Goal: Task Accomplishment & Management: Complete application form

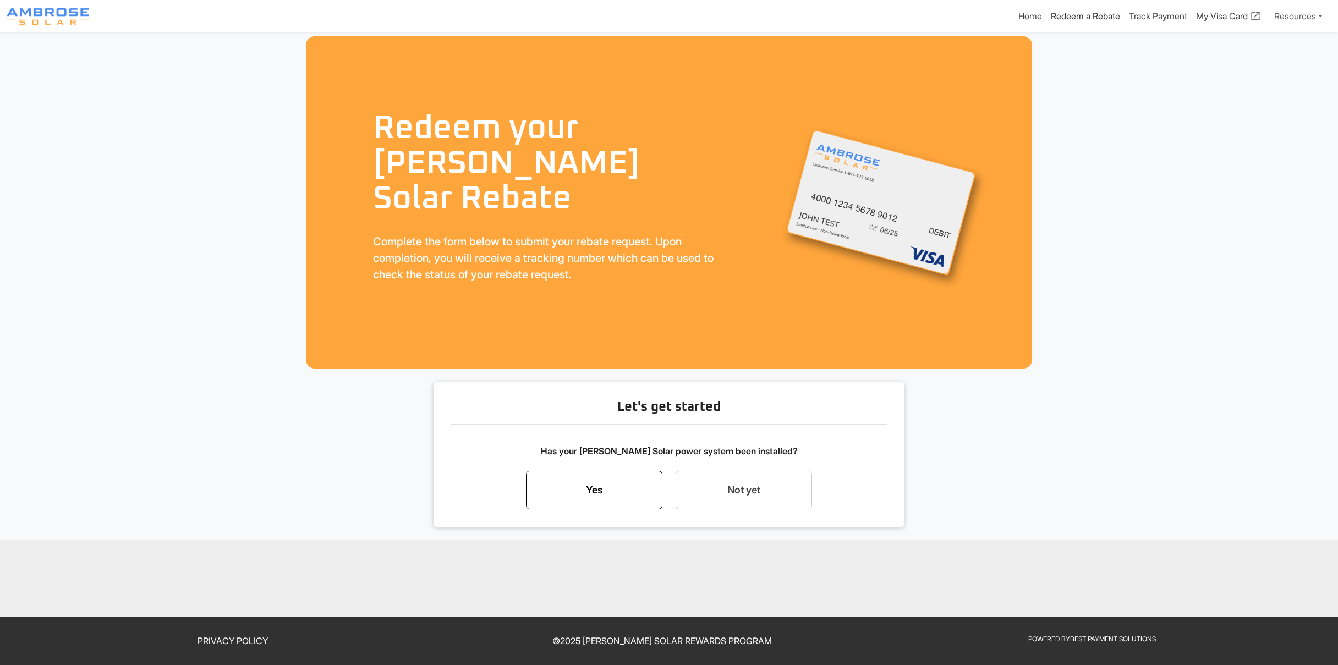
click at [597, 487] on link "Yes" at bounding box center [594, 490] width 136 height 38
click at [730, 465] on div "Start my rebate request now" at bounding box center [743, 459] width 113 height 13
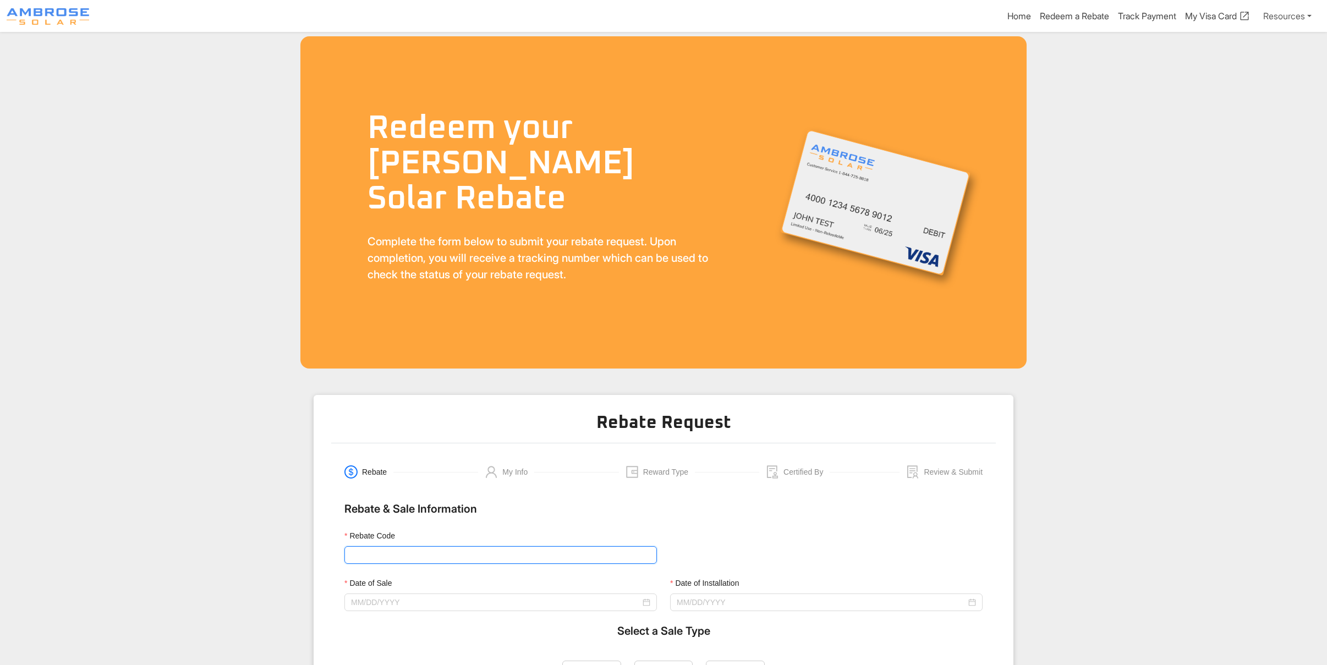
click at [406, 546] on input "Rebate Code" at bounding box center [500, 555] width 312 height 18
type input "Ambrose1000"
click at [394, 597] on input "Date of Sale" at bounding box center [495, 602] width 289 height 12
type input "09/02/2025"
click at [373, 412] on div "Sep 2025" at bounding box center [423, 410] width 100 height 22
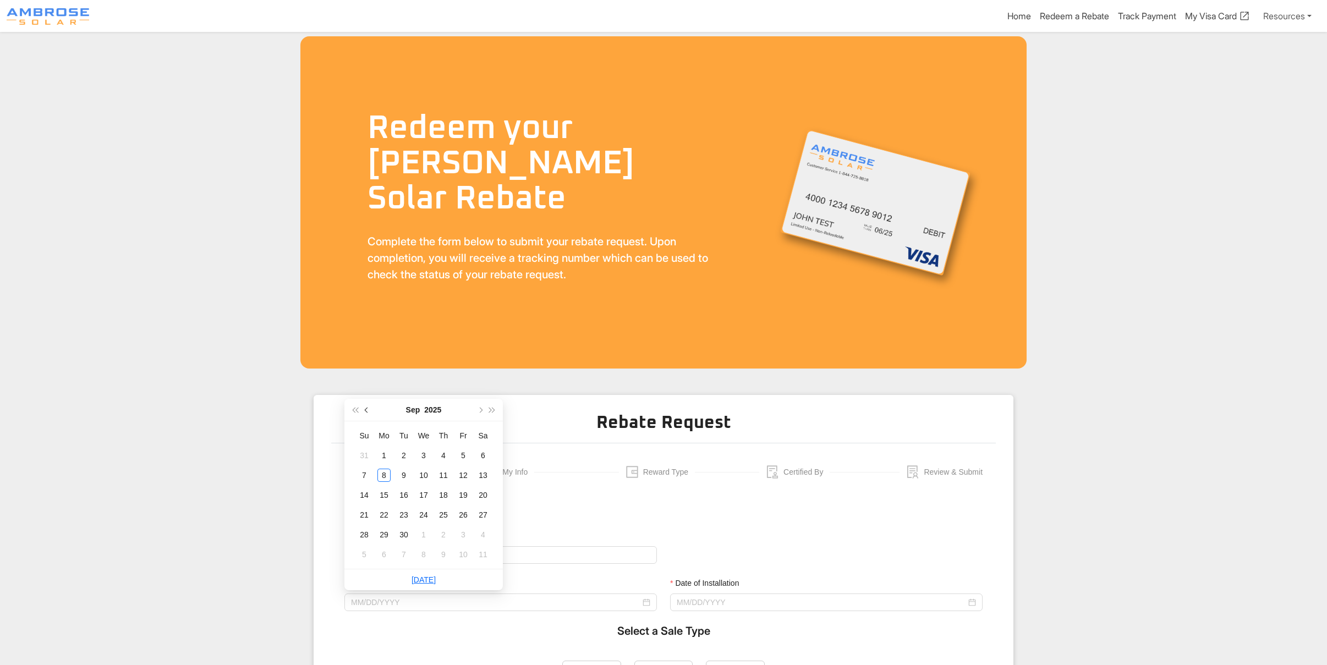
click at [370, 410] on button "button" at bounding box center [367, 410] width 12 height 22
type input "07/19/2025"
click at [480, 493] on div "19" at bounding box center [482, 494] width 13 height 13
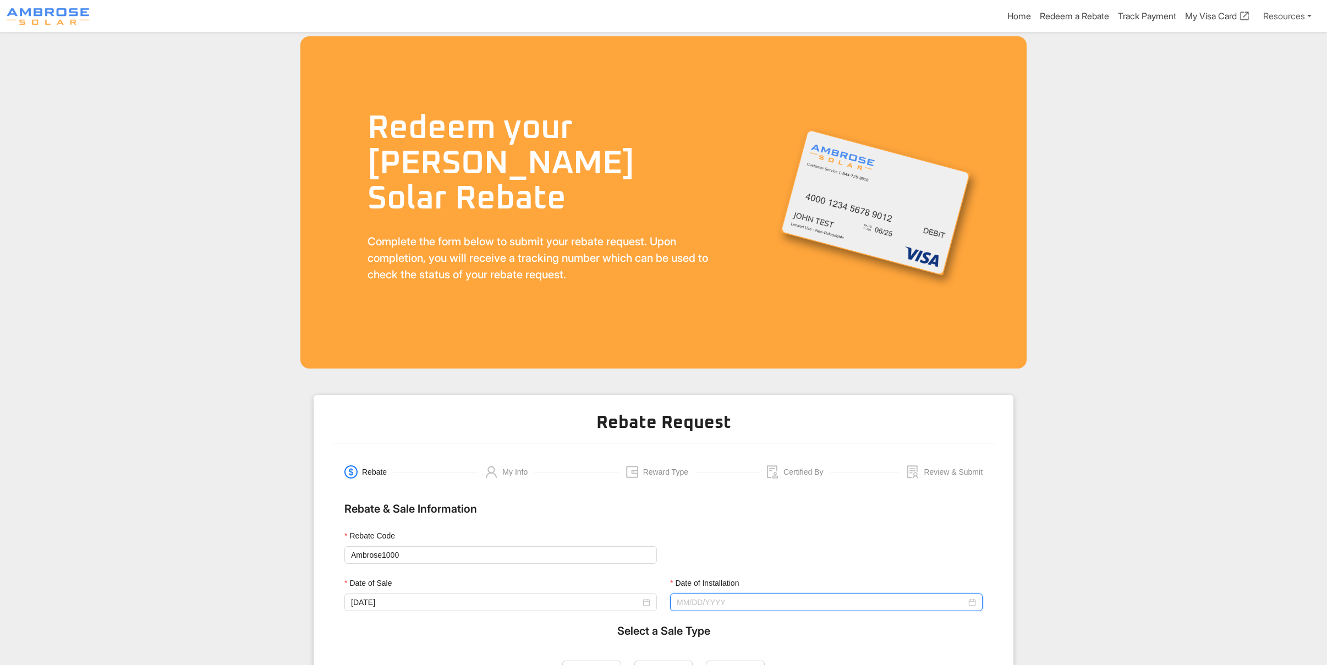
click at [711, 599] on input "Date of Installation" at bounding box center [820, 602] width 289 height 12
type input "09/08/2025"
type input "09/04/2025"
click at [692, 410] on span "button" at bounding box center [692, 409] width 5 height 5
type input "08/20/2025"
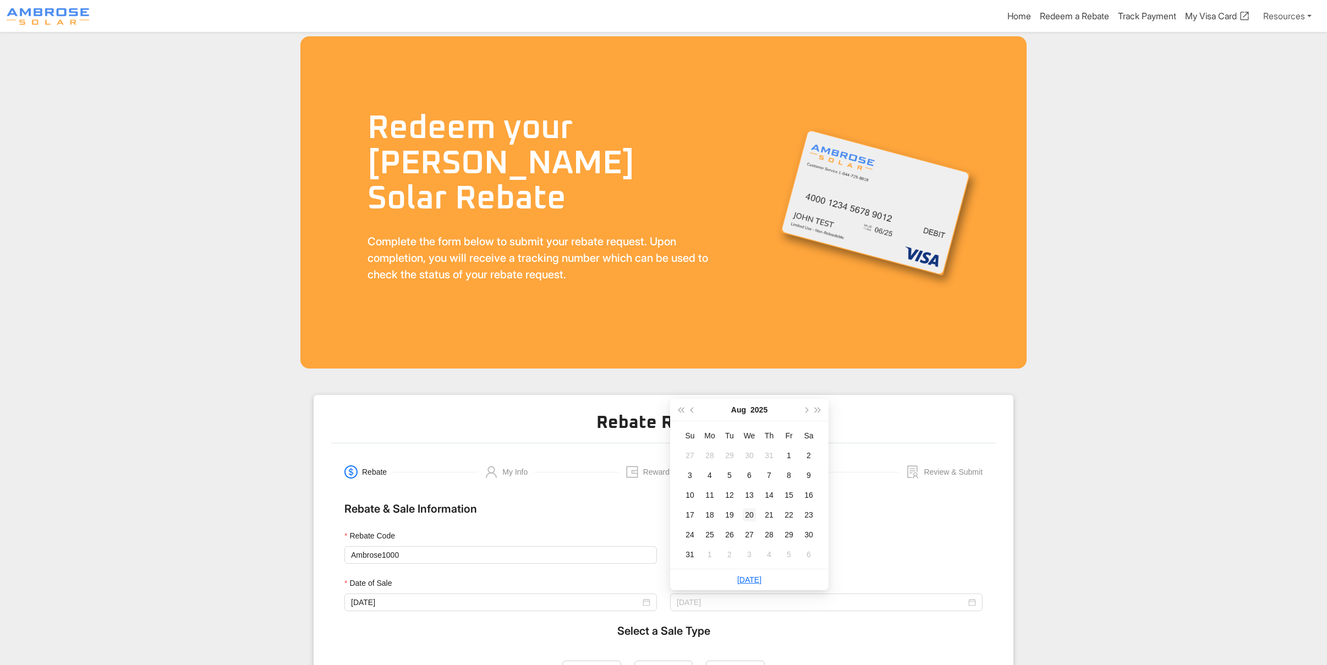
click at [749, 518] on div "20" at bounding box center [748, 514] width 13 height 13
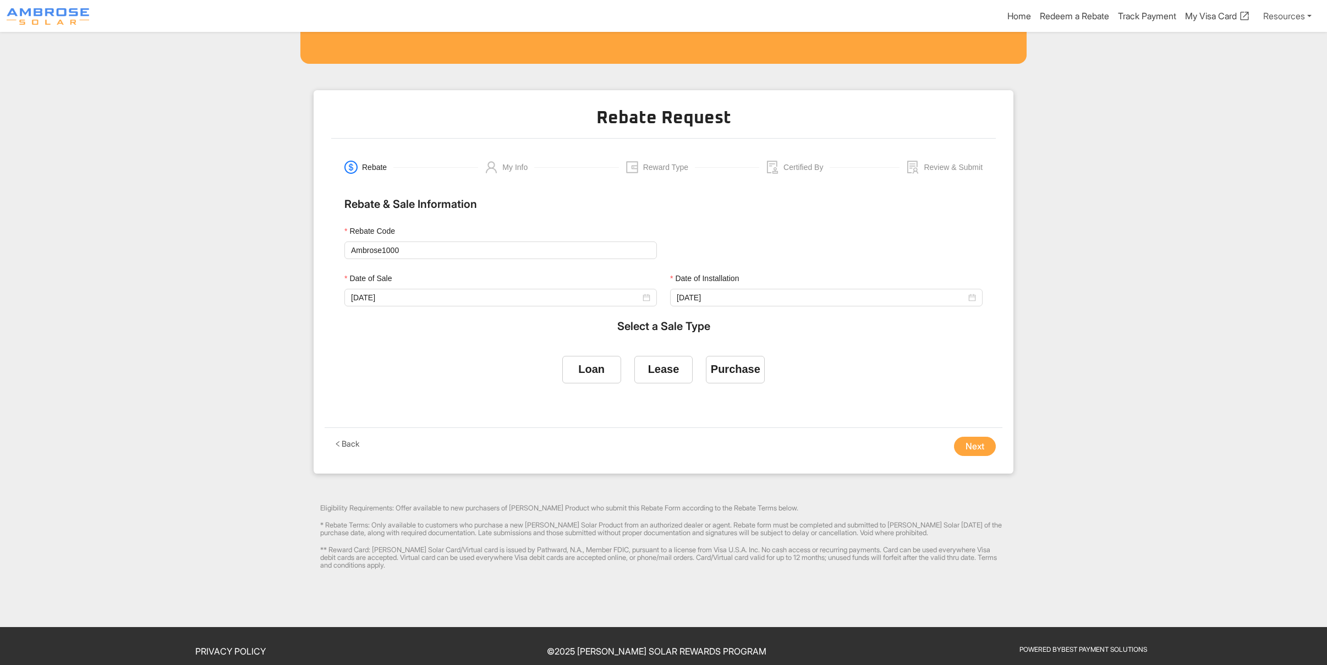
scroll to position [315, 0]
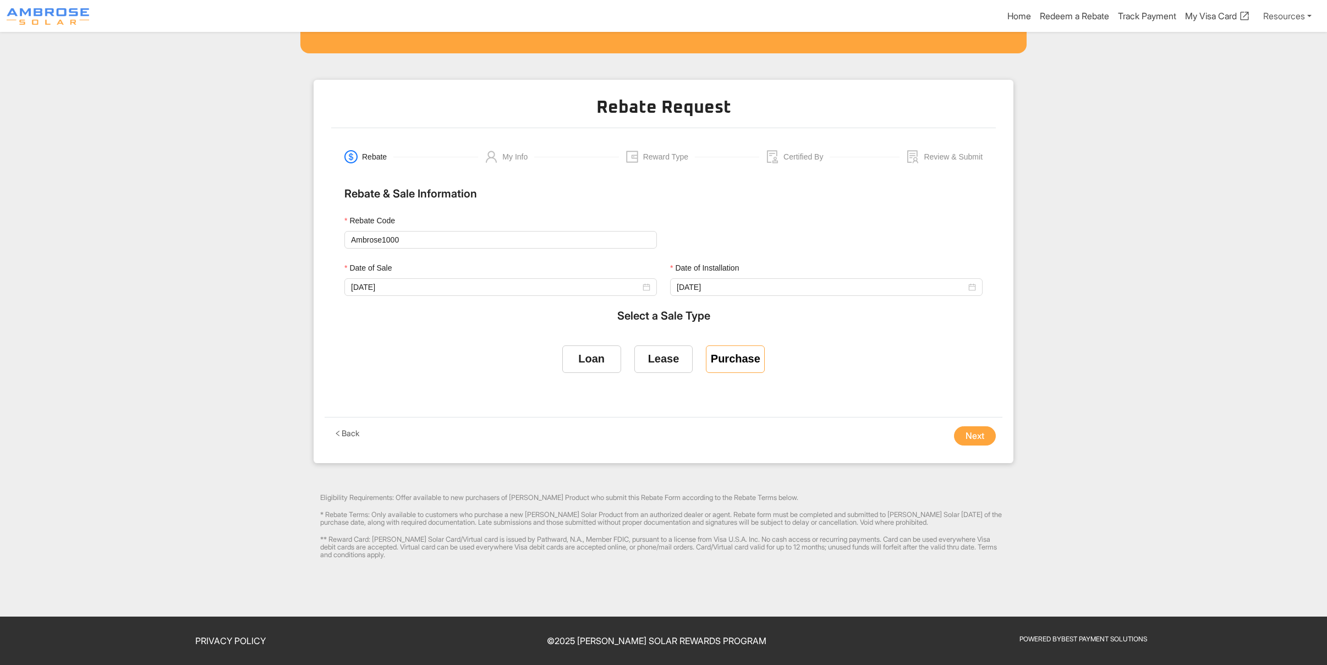
click at [734, 357] on div "Purchase" at bounding box center [735, 359] width 49 height 13
click at [735, 357] on input "Purchase" at bounding box center [735, 357] width 0 height 0
click at [981, 436] on button "Next" at bounding box center [975, 436] width 42 height 20
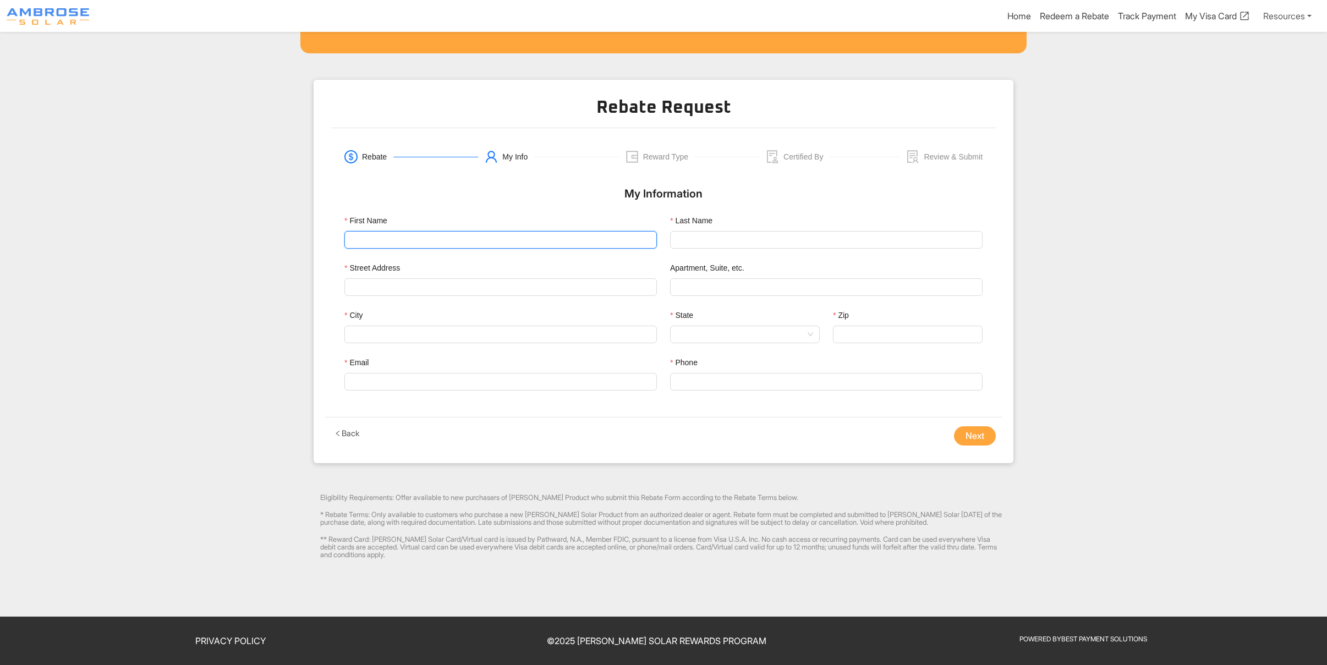
click at [370, 231] on input "First Name" at bounding box center [500, 240] width 312 height 18
type input "Ian"
type input "Palmer"
click at [452, 284] on input "Street Address" at bounding box center [500, 287] width 299 height 16
paste input "206 Ginger Street"
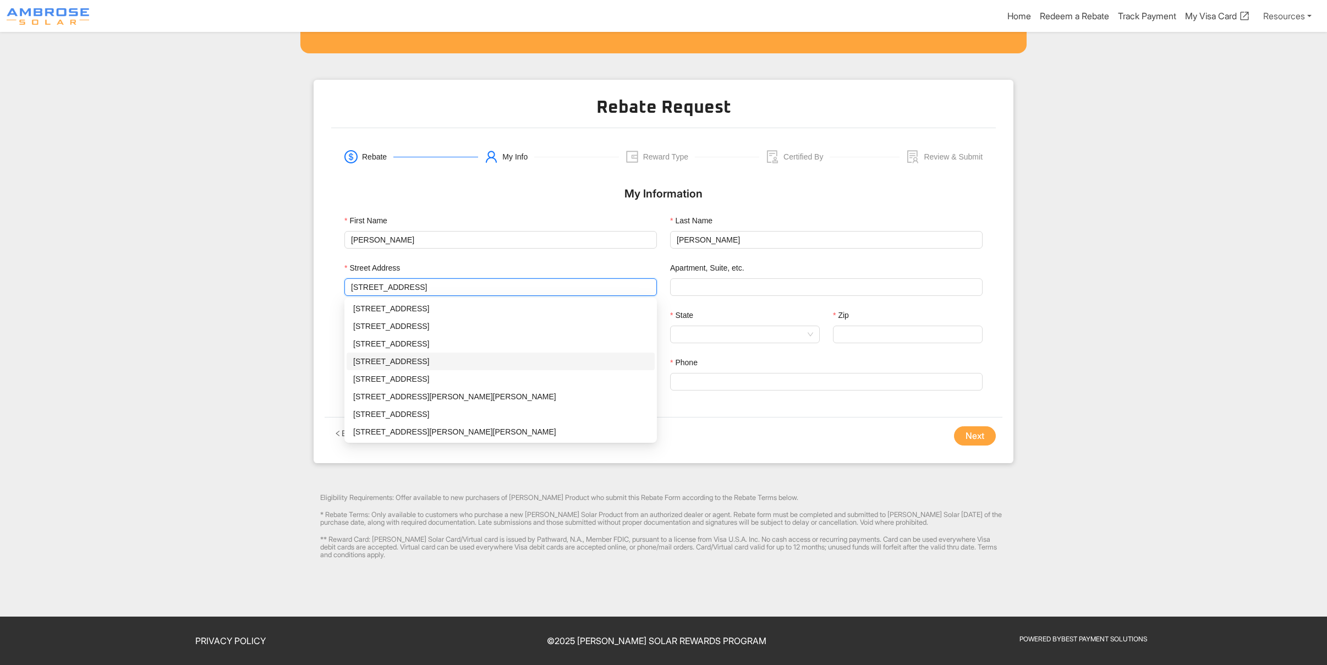
click at [418, 359] on div "206 Ginger St, Vacaville, CA - 95687" at bounding box center [500, 361] width 295 height 12
type input "206 Ginger St"
type input "Vacaville"
type input "95687"
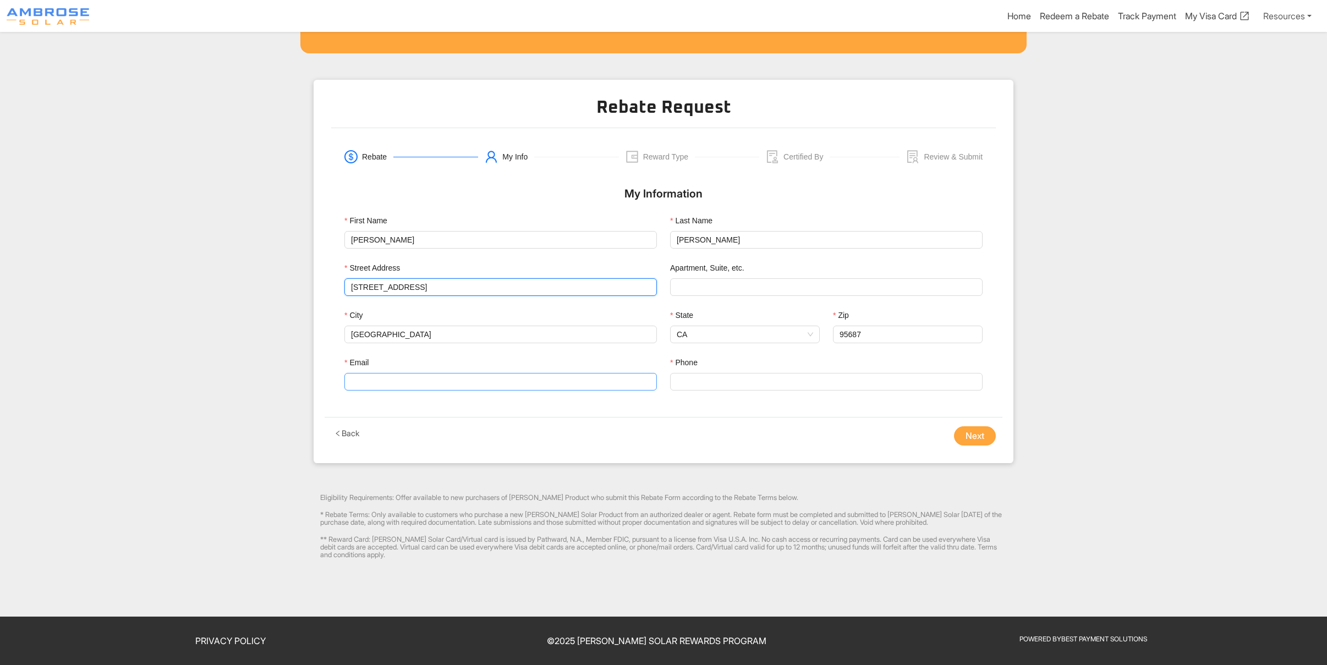
type input "206 Ginger St"
click at [375, 386] on input "Email" at bounding box center [500, 382] width 312 height 18
type input "pal403@aol.com"
click at [725, 382] on input "Phone" at bounding box center [826, 382] width 312 height 18
type input "7076890956"
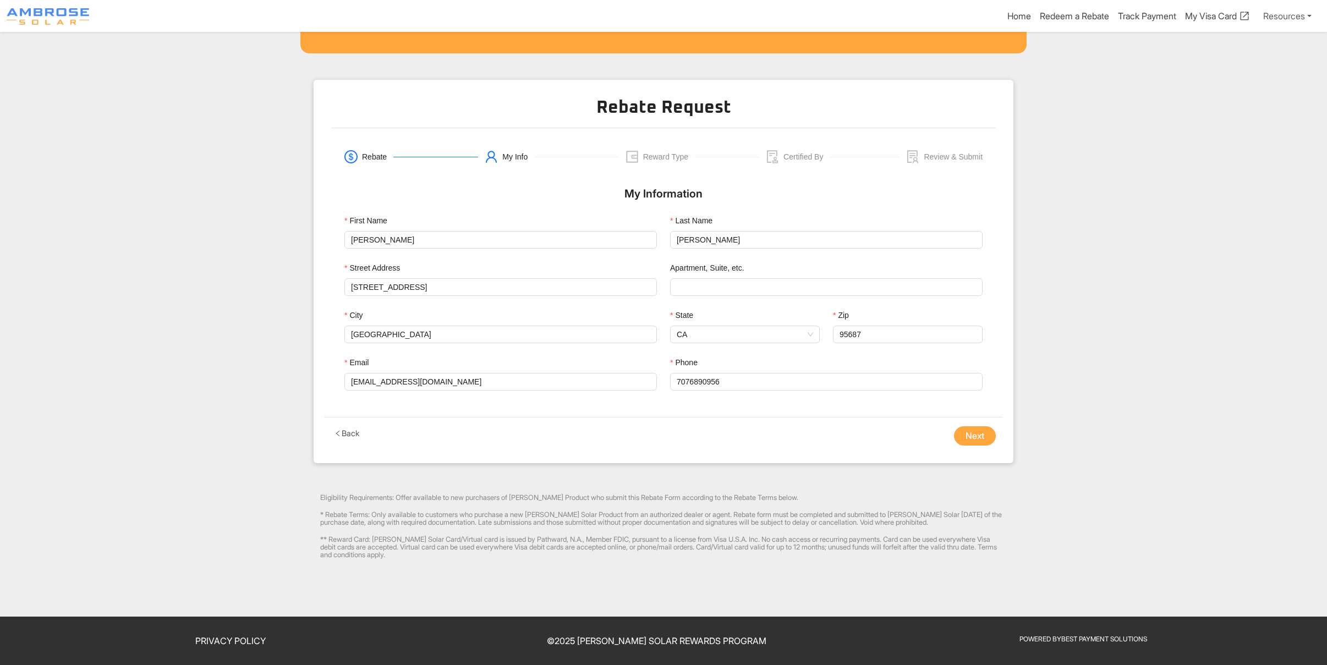
scroll to position [316, 0]
click at [966, 436] on button "Next" at bounding box center [975, 436] width 42 height 20
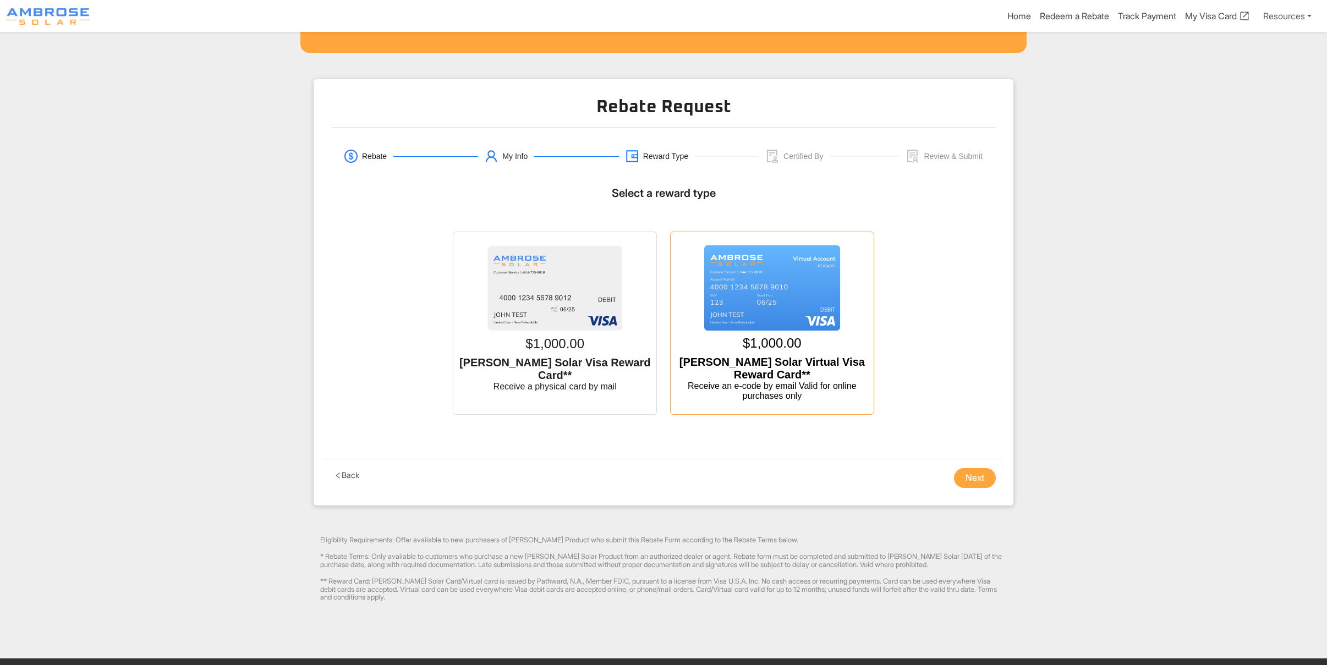
click at [799, 306] on img at bounding box center [772, 288] width 136 height 86
click at [772, 243] on input "$1,000.00 Ambrose Solar Virtual Visa Reward Card** Receive an e-code by email V…" at bounding box center [772, 243] width 0 height 0
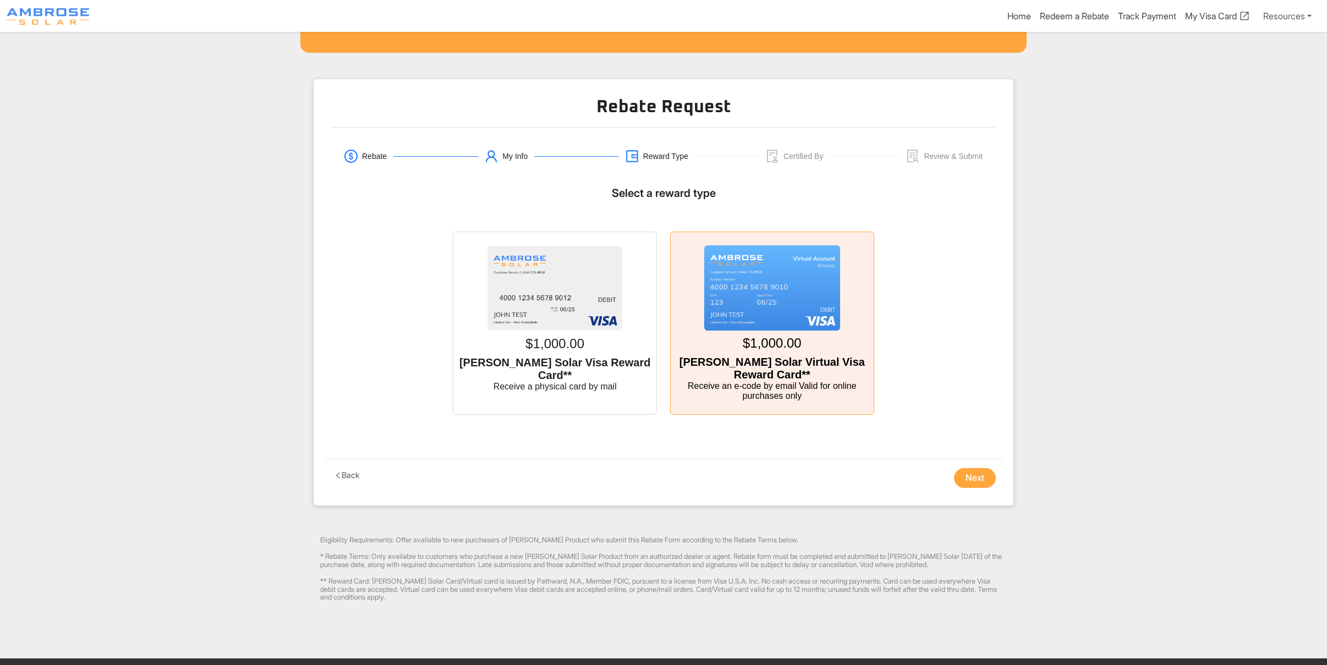
click at [957, 484] on button "Next" at bounding box center [975, 478] width 42 height 20
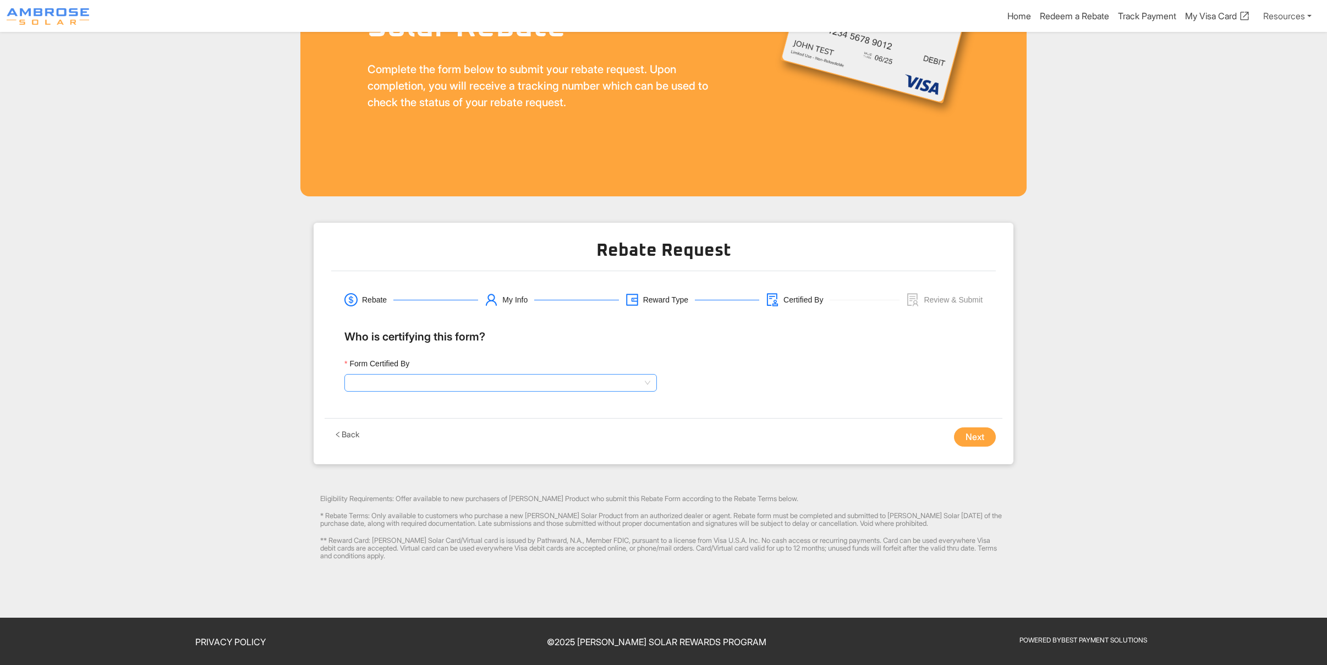
click at [415, 383] on input "Form Certified By" at bounding box center [500, 383] width 299 height 16
click at [408, 418] on div "Sales Representative" at bounding box center [500, 421] width 295 height 12
click at [704, 377] on input "Sales Representative Name" at bounding box center [826, 383] width 312 height 18
type input "Brenda Nunes"
click at [970, 434] on button "Next" at bounding box center [975, 437] width 42 height 20
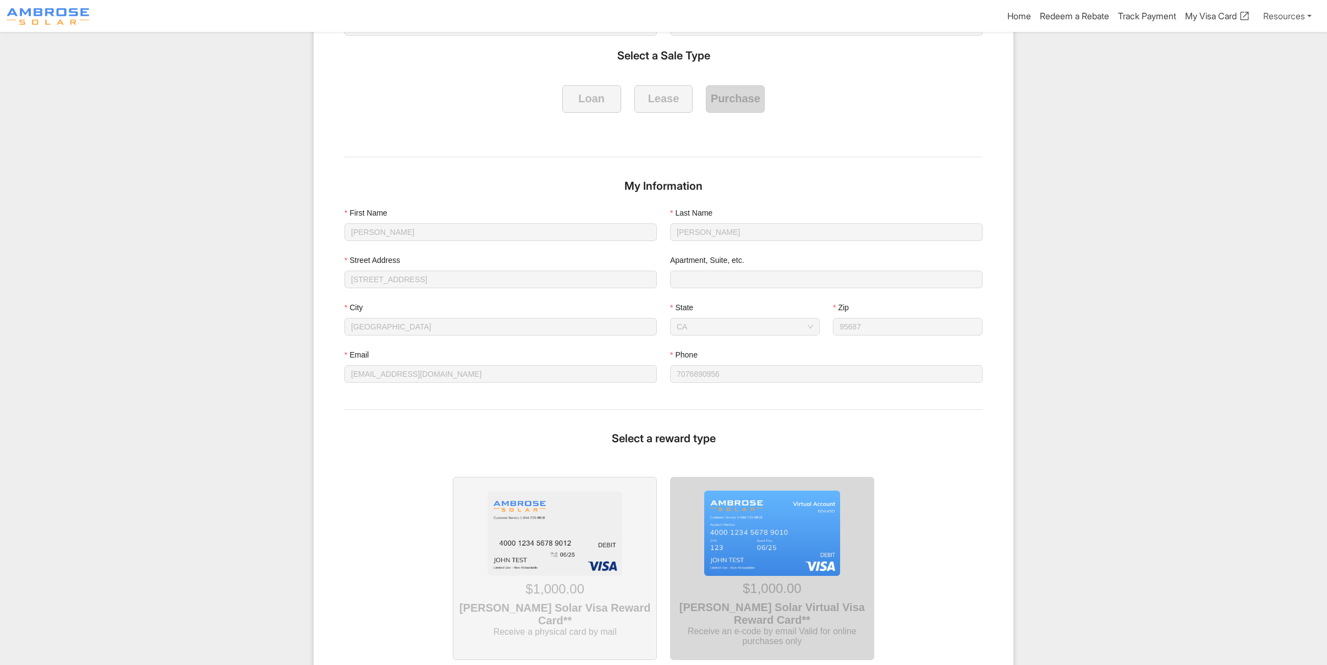
scroll to position [1002, 0]
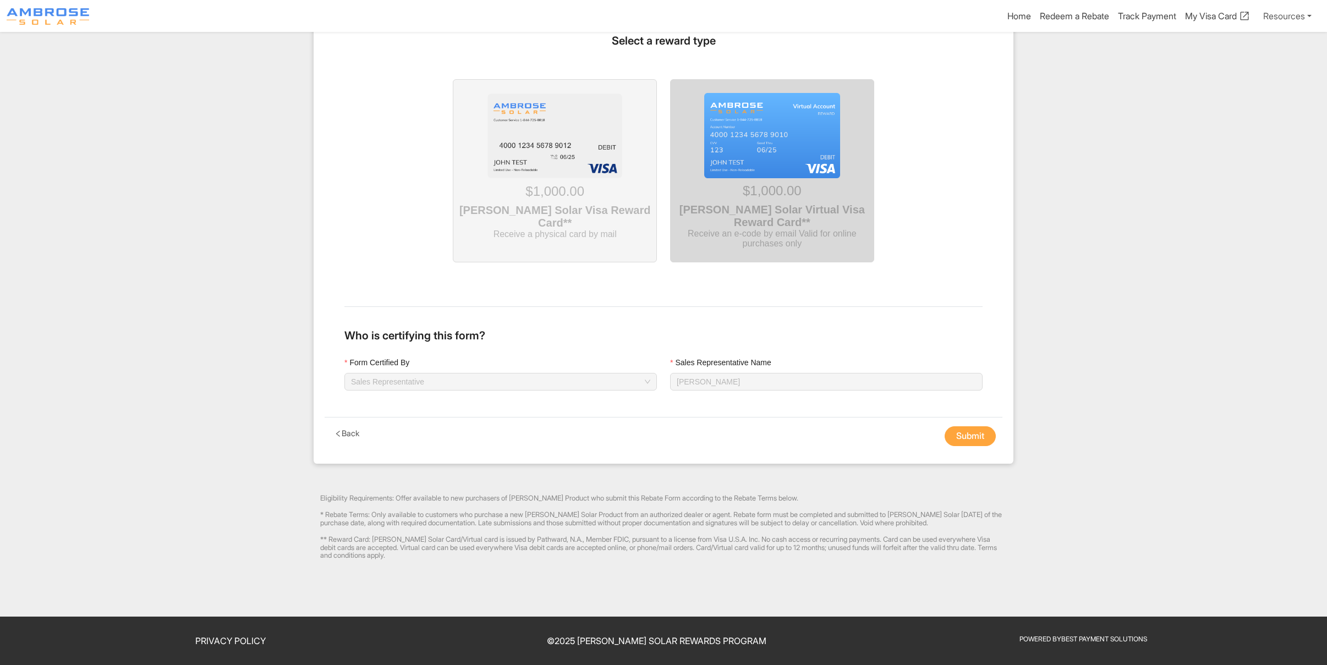
click at [969, 436] on button "Submit" at bounding box center [969, 436] width 51 height 20
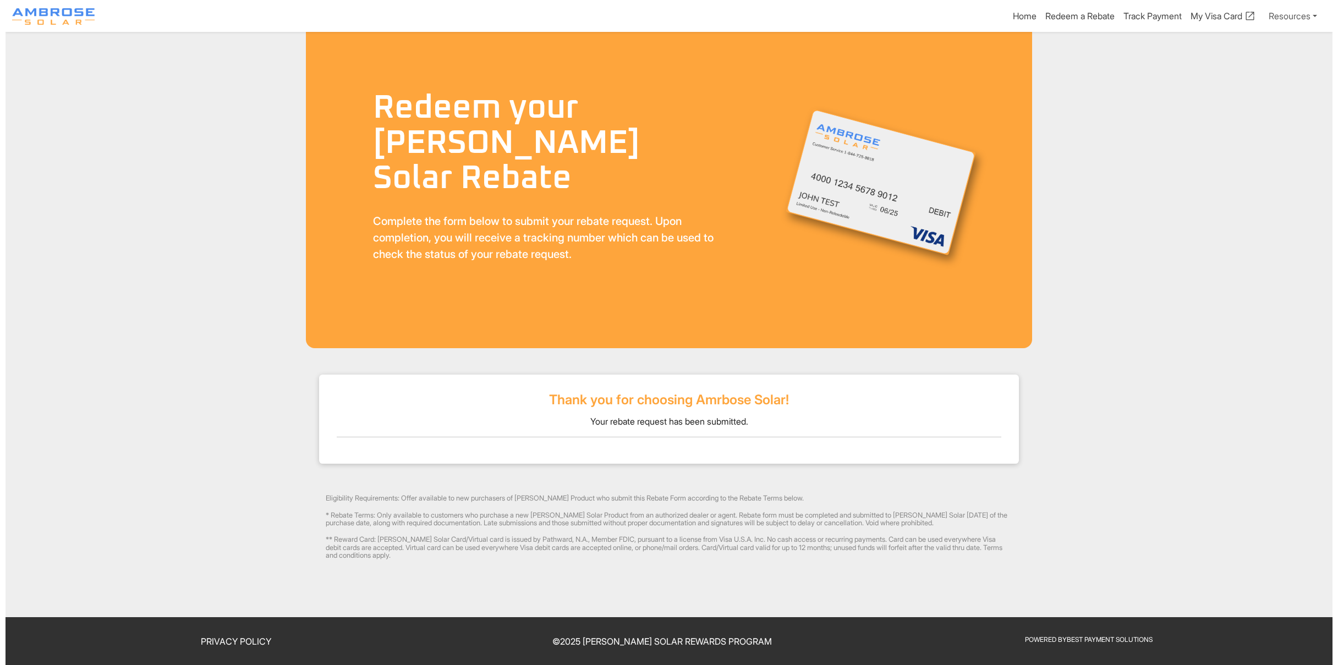
scroll to position [0, 0]
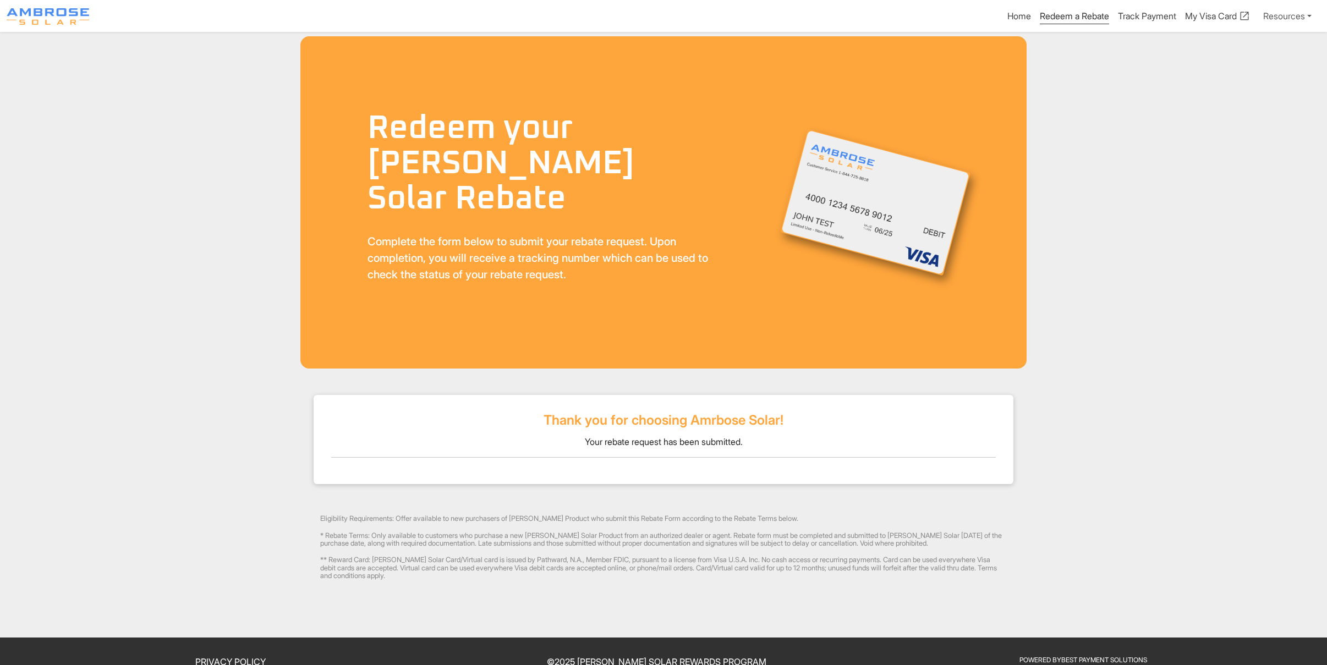
click at [1074, 12] on link "Redeem a Rebate" at bounding box center [1073, 17] width 69 height 14
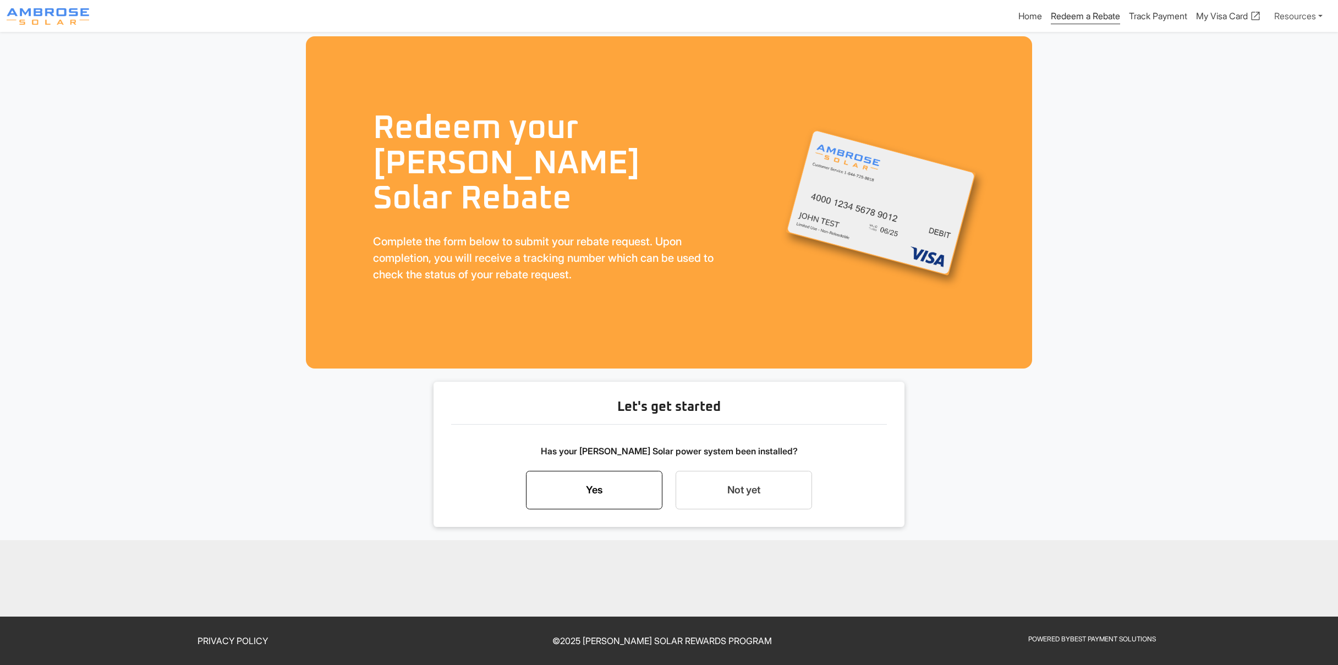
click at [588, 480] on link "Yes" at bounding box center [594, 490] width 136 height 38
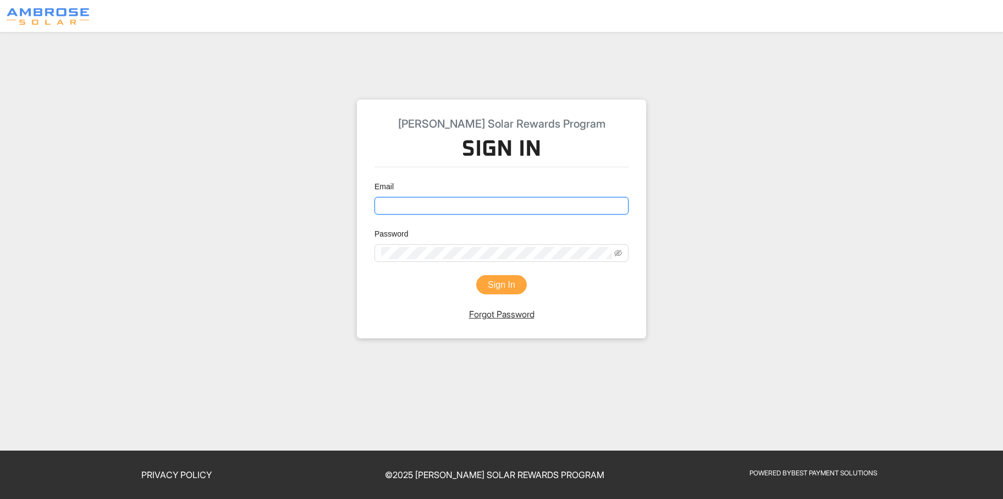
type input "[PERSON_NAME][EMAIL_ADDRESS][DOMAIN_NAME]"
click at [493, 288] on button "Sign In" at bounding box center [501, 285] width 51 height 20
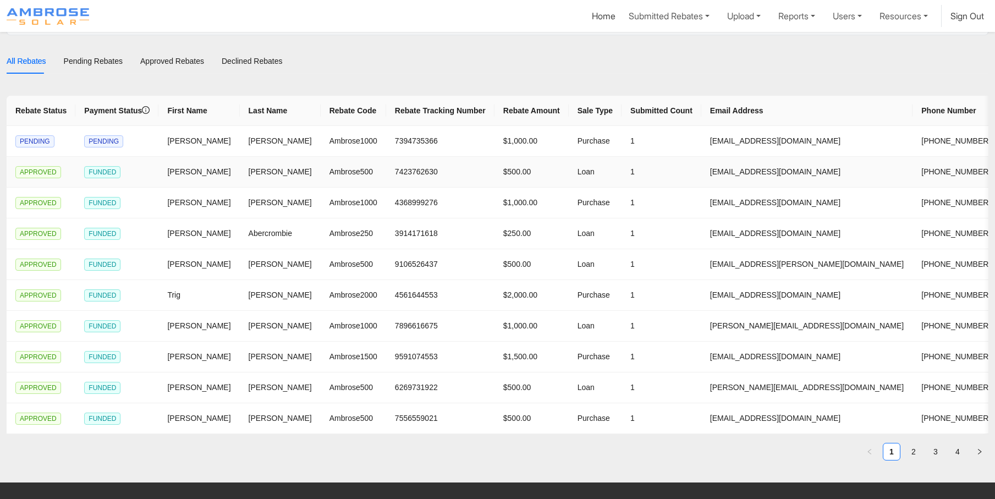
scroll to position [110, 0]
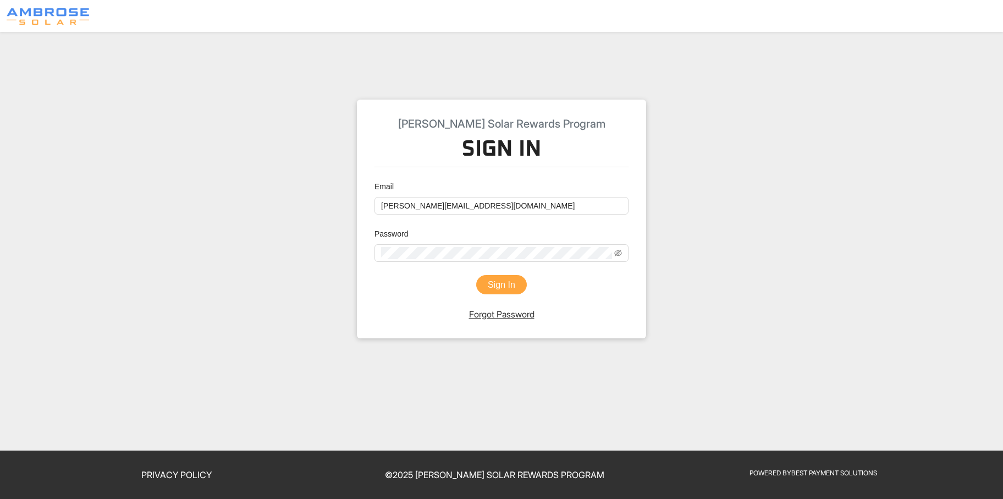
click at [492, 285] on button "Sign In" at bounding box center [501, 285] width 51 height 20
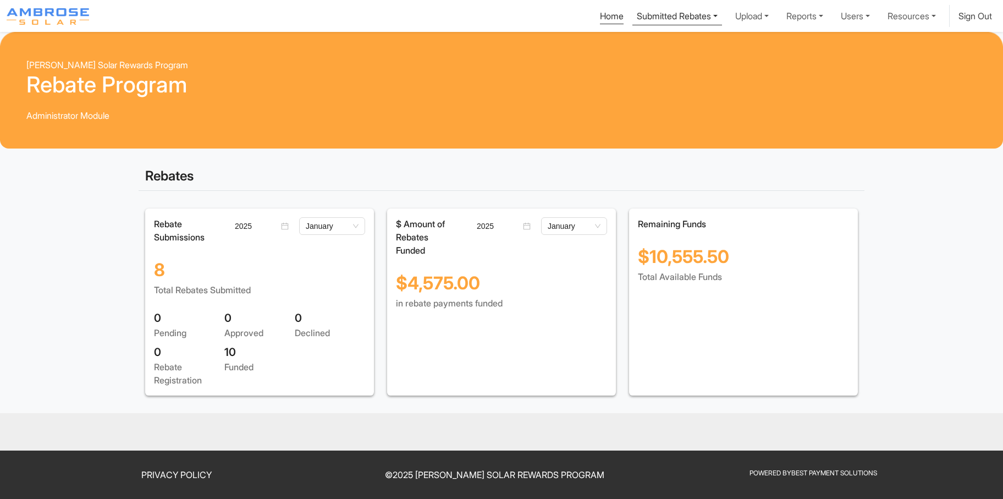
click at [675, 16] on link "Submitted Rebates" at bounding box center [677, 15] width 90 height 20
click at [655, 59] on div "View All Rebates" at bounding box center [677, 59] width 69 height 13
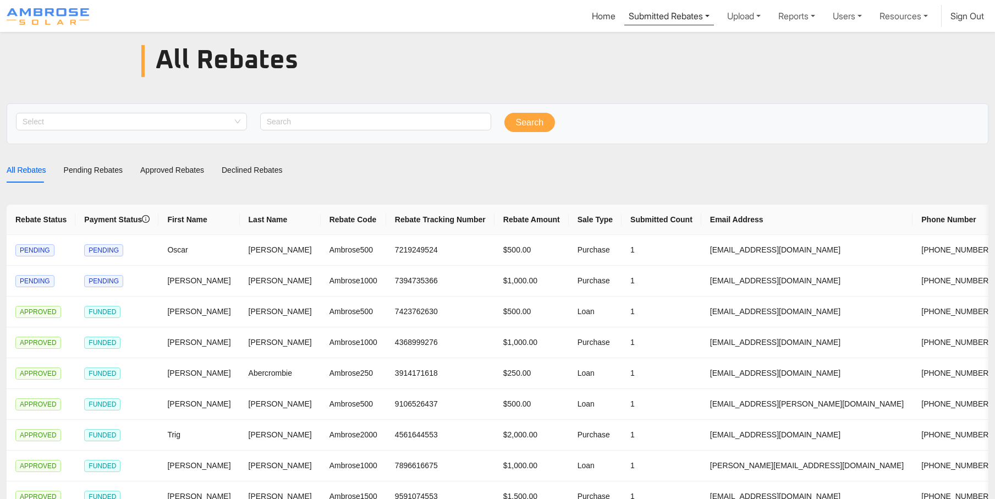
click at [684, 14] on link "Submitted Rebates" at bounding box center [669, 15] width 90 height 20
click at [650, 45] on div "Pending Rebates" at bounding box center [669, 41] width 69 height 13
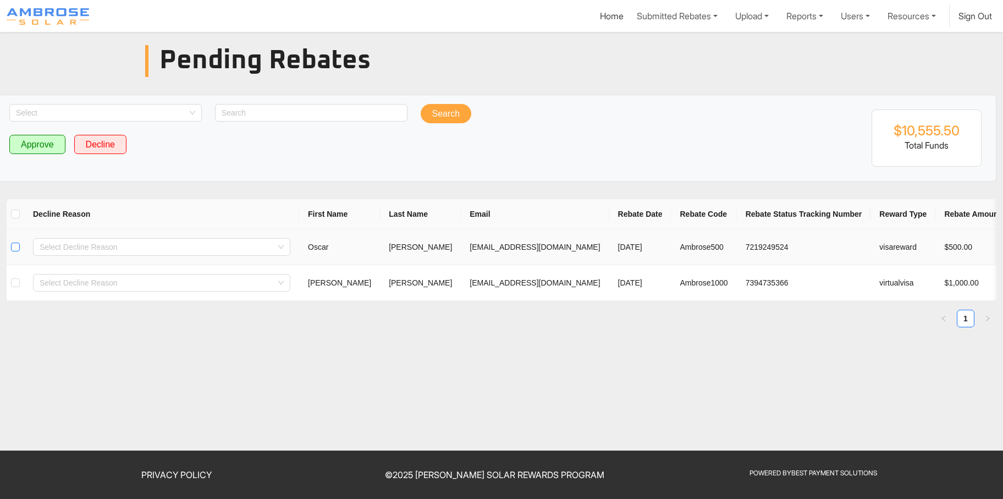
click at [14, 247] on input "checkbox" at bounding box center [15, 247] width 9 height 9
checkbox input "true"
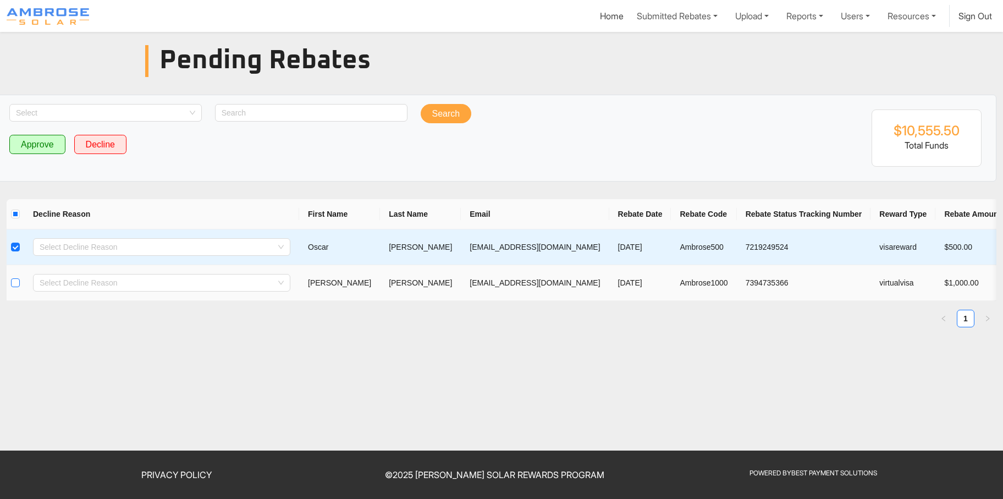
click at [15, 283] on input "checkbox" at bounding box center [15, 282] width 9 height 9
checkbox input "true"
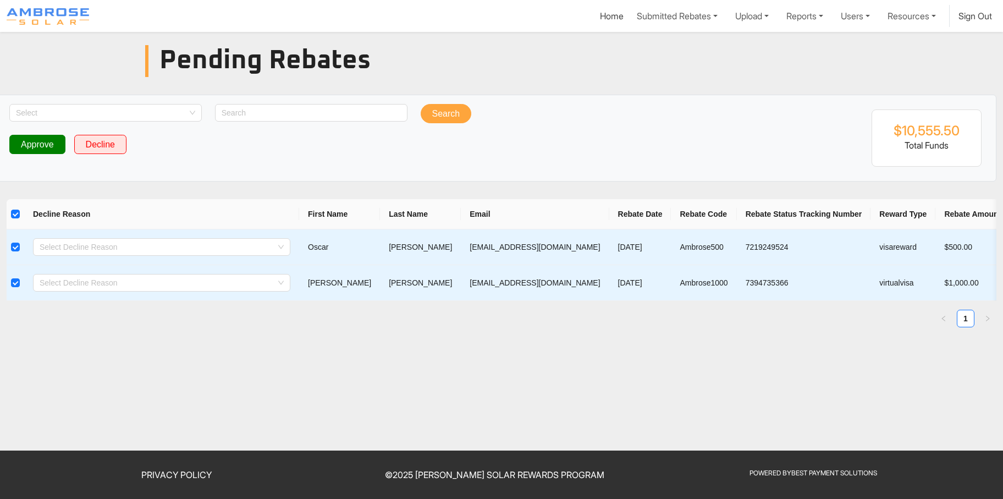
click at [33, 142] on button "Approve" at bounding box center [37, 145] width 56 height 20
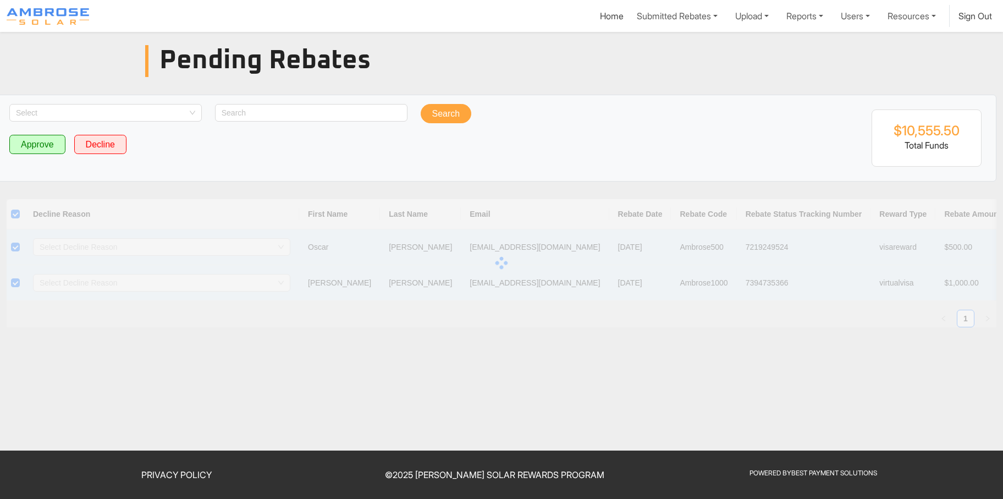
checkbox input "false"
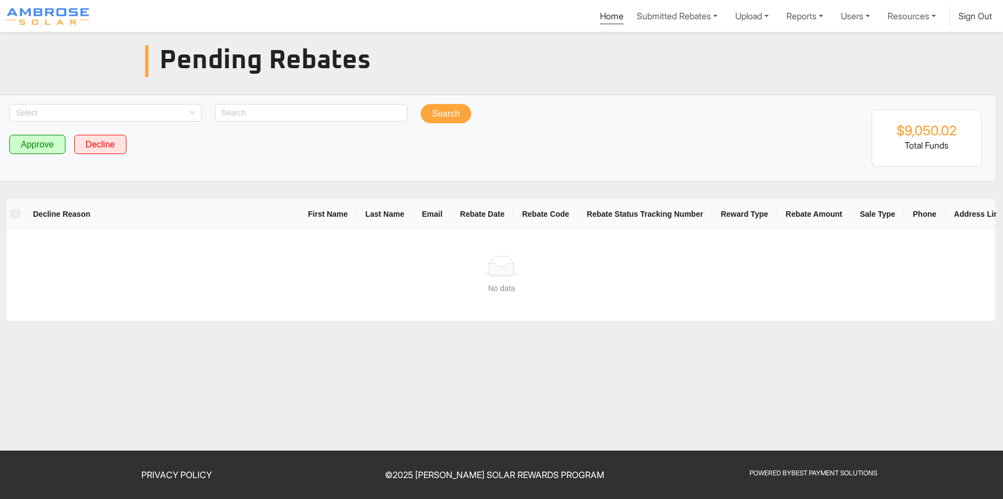
click at [600, 15] on link "Home" at bounding box center [612, 17] width 24 height 14
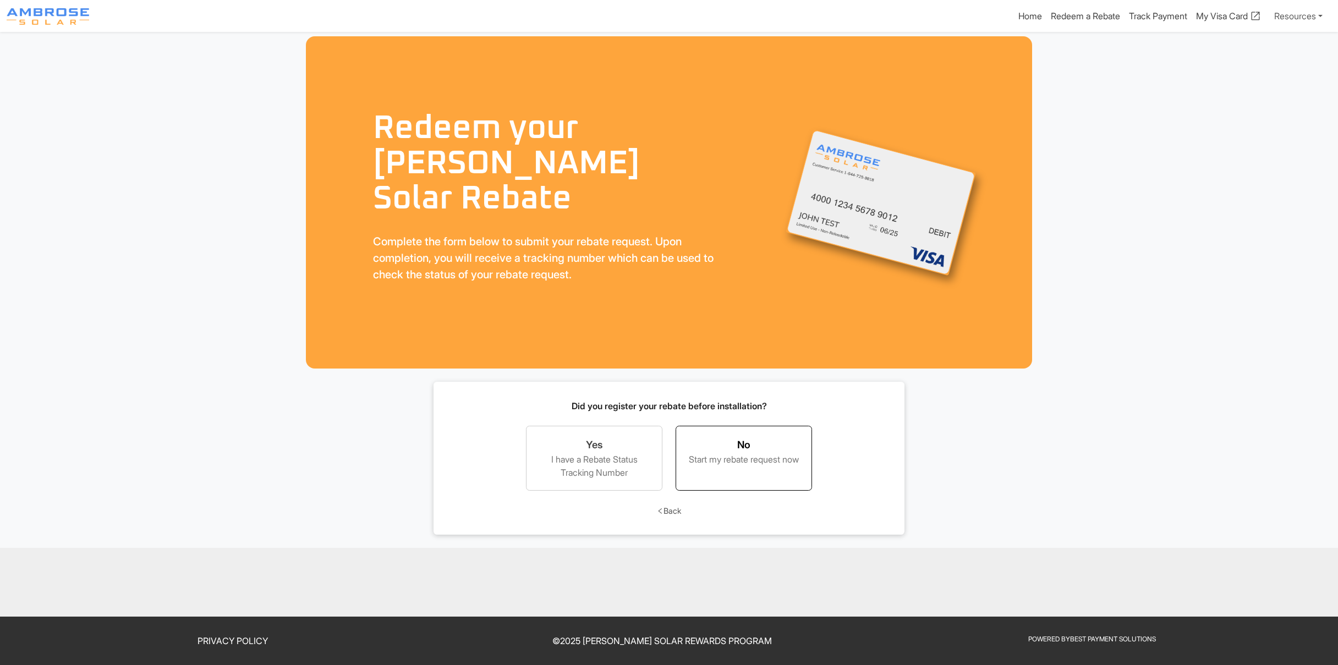
click at [740, 453] on div "Start my rebate request now" at bounding box center [743, 459] width 113 height 13
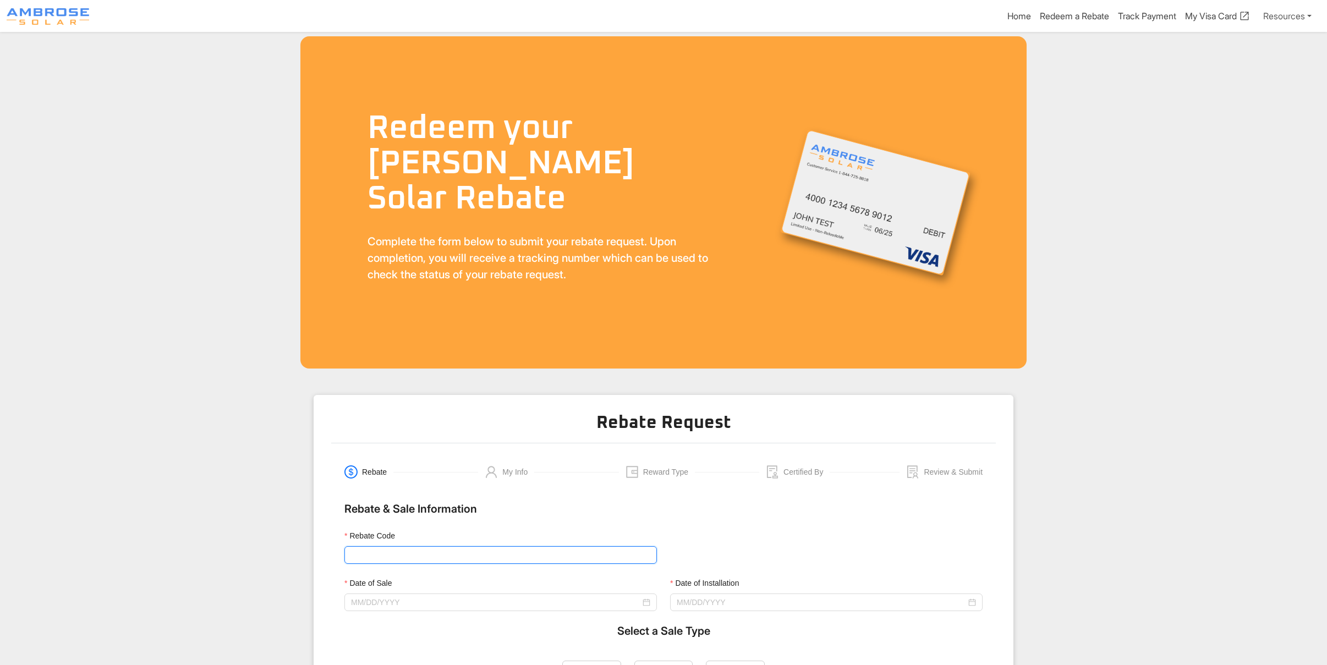
click at [412, 554] on input "Rebate Code" at bounding box center [500, 555] width 312 height 18
type input "Ambrose500"
click at [390, 602] on input "Date of Sale" at bounding box center [495, 602] width 289 height 12
click at [417, 603] on input "Date of Sale" at bounding box center [495, 602] width 289 height 12
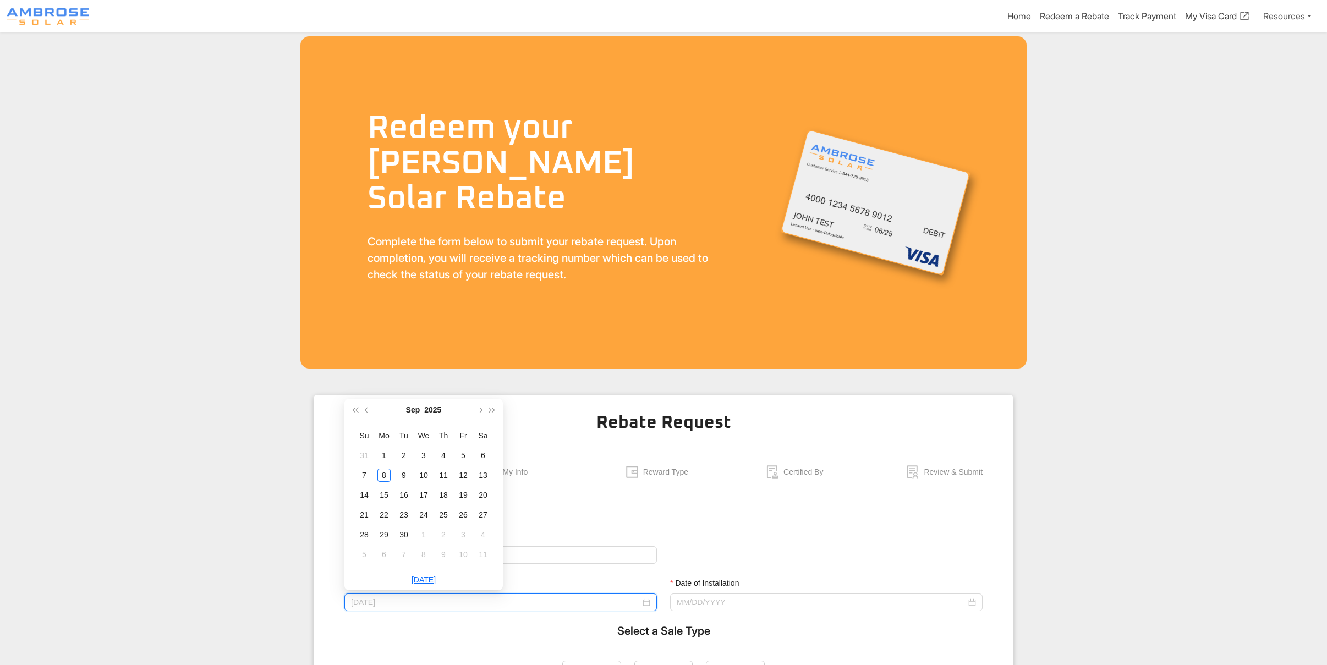
type input "[DATE]"
click at [438, 596] on input "Date of Sale" at bounding box center [495, 602] width 289 height 12
type input "[DATE]"
click at [461, 495] on div "19" at bounding box center [462, 494] width 13 height 13
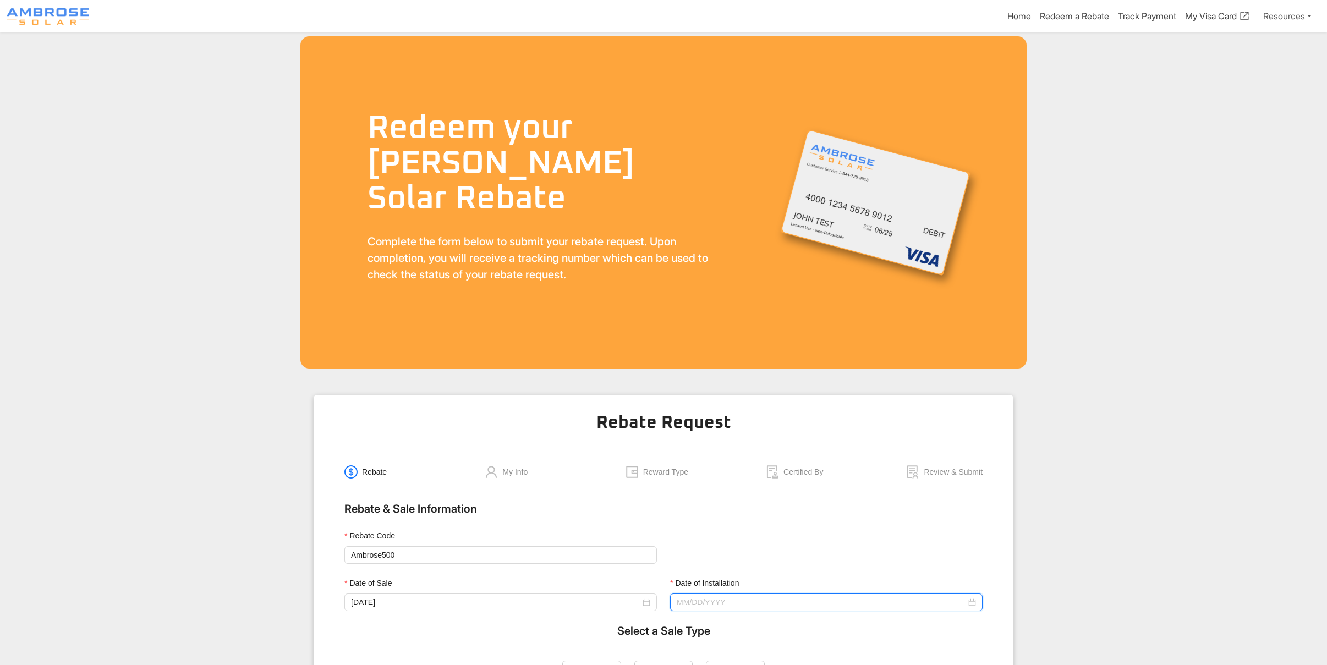
click at [746, 604] on input "Date of Installation" at bounding box center [820, 602] width 289 height 12
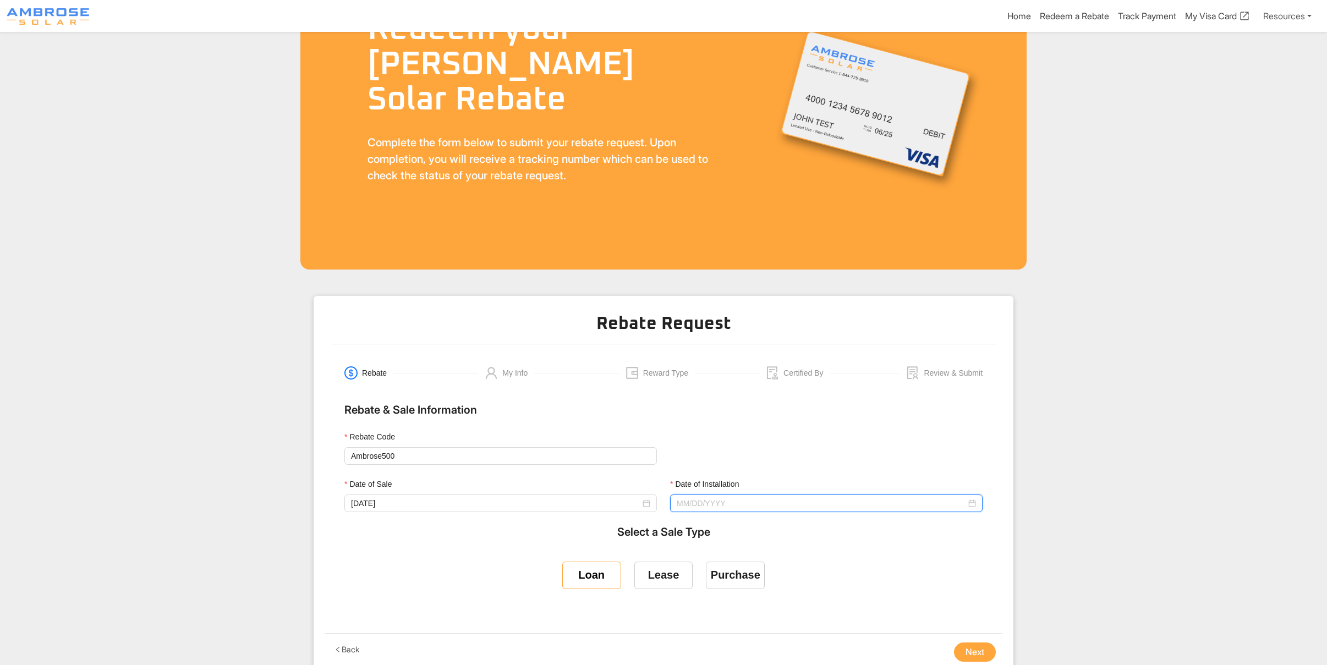
scroll to position [146, 0]
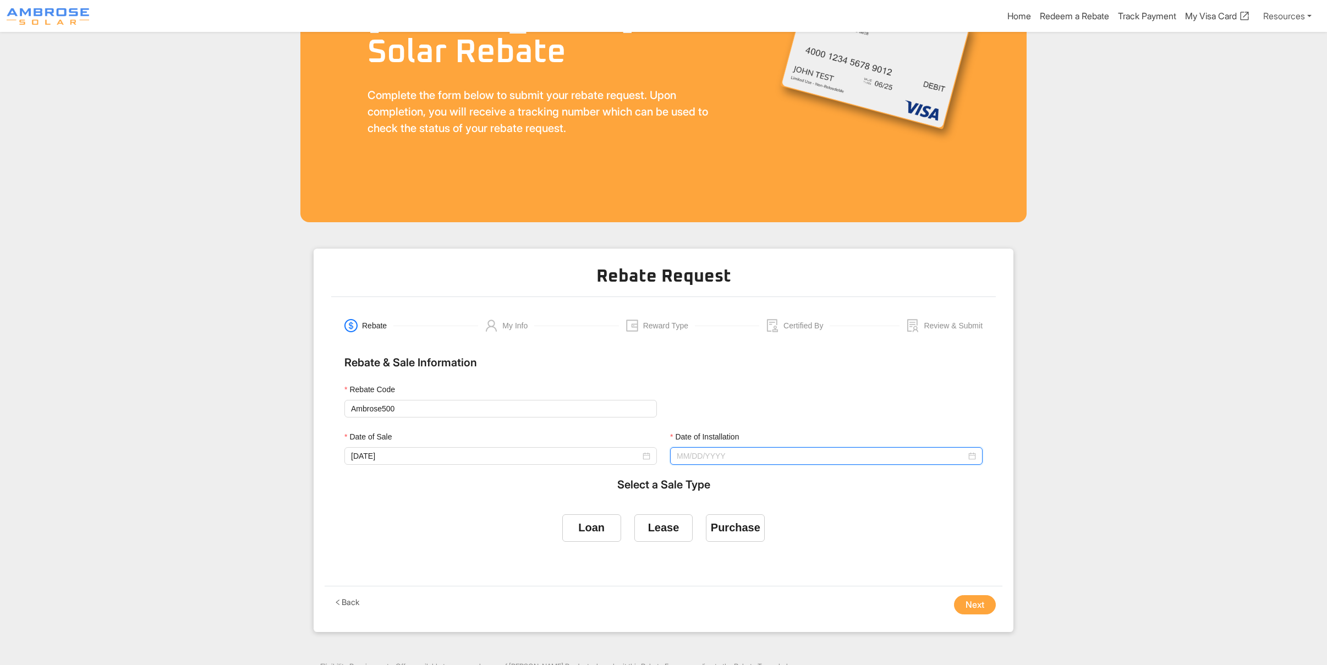
click at [683, 450] on input "Date of Installation" at bounding box center [820, 456] width 289 height 12
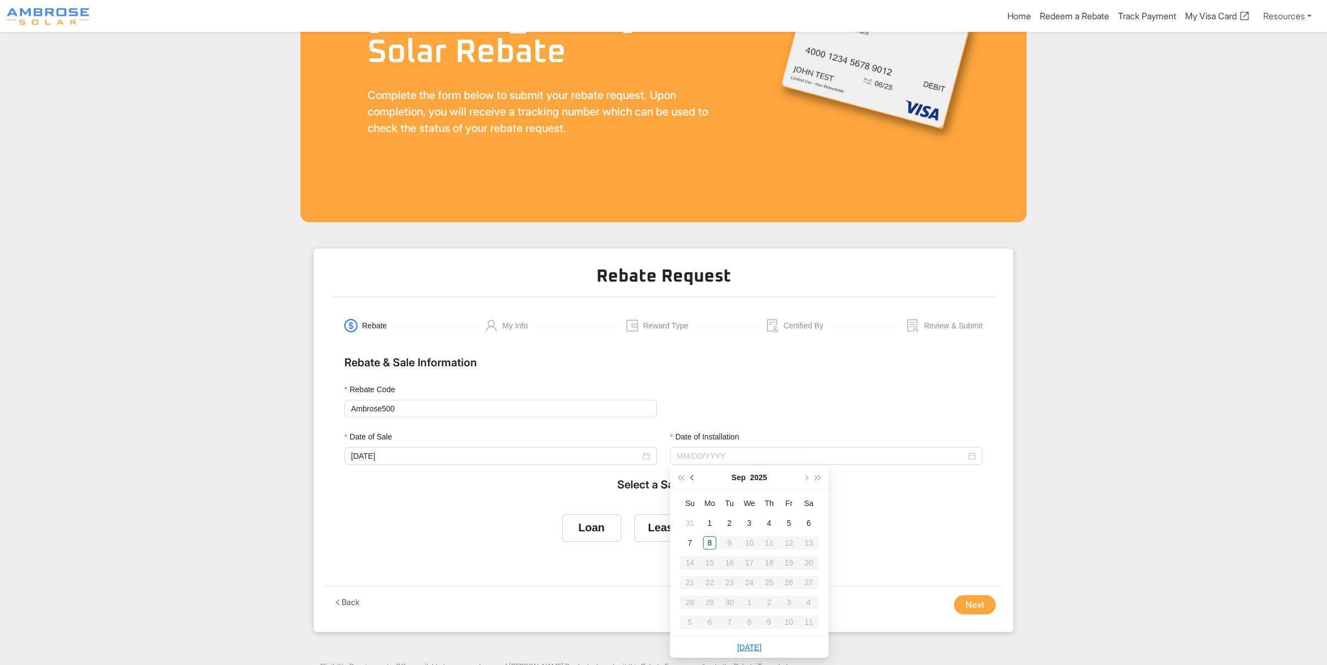
click at [695, 474] on button "button" at bounding box center [692, 477] width 12 height 22
click at [748, 588] on td "20" at bounding box center [749, 583] width 20 height 20
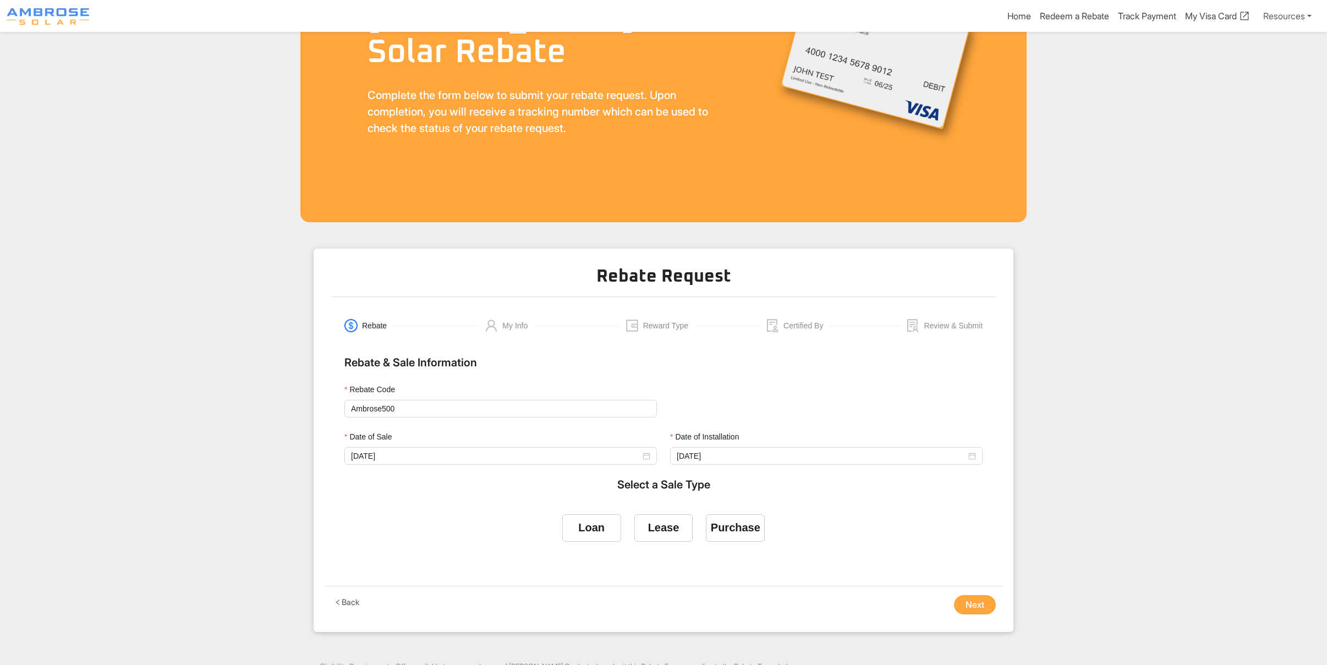
click at [738, 443] on div "Date of Installation" at bounding box center [826, 439] width 312 height 16
click at [738, 454] on input "[DATE]" at bounding box center [820, 456] width 289 height 12
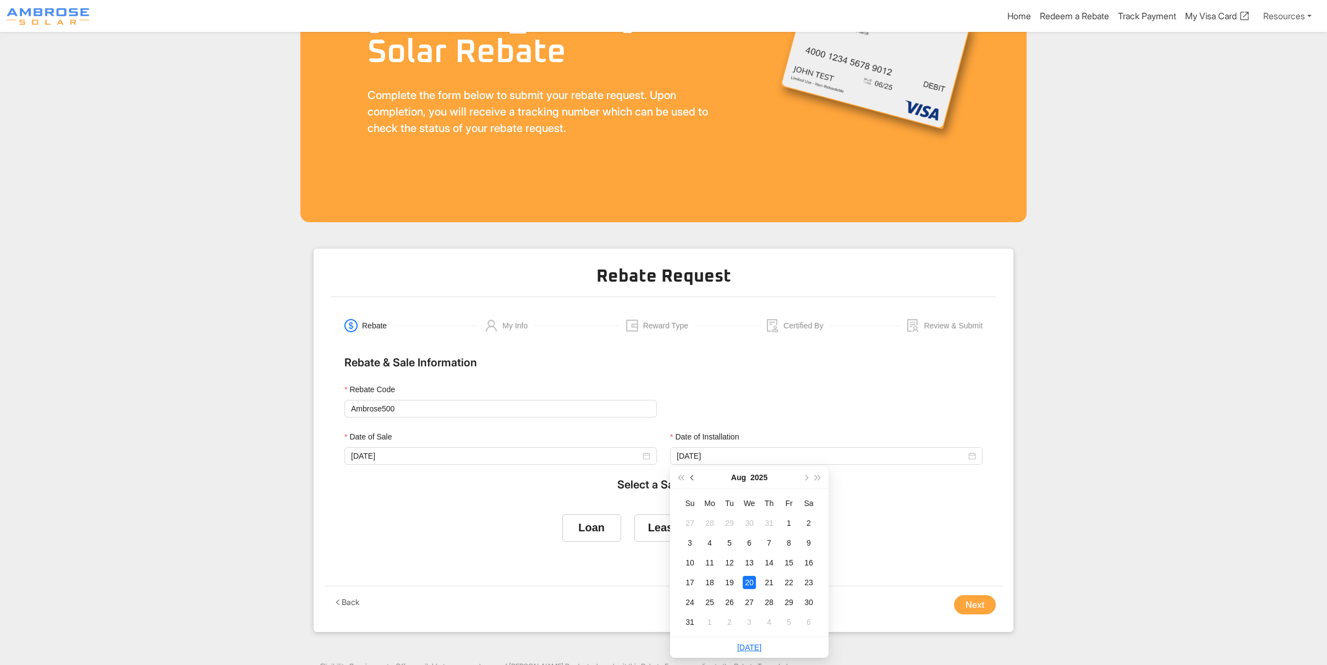
click at [694, 478] on button "button" at bounding box center [692, 477] width 12 height 22
type input "[DATE]"
click at [707, 546] on div "9" at bounding box center [709, 542] width 13 height 13
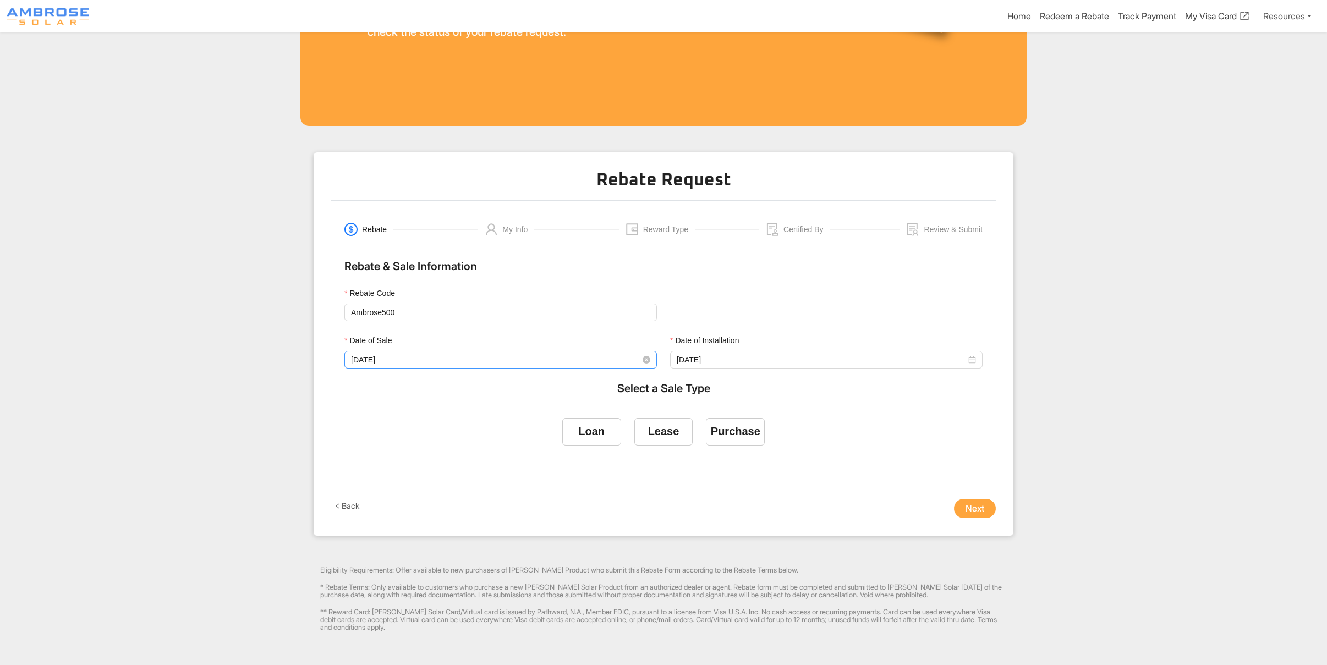
scroll to position [293, 0]
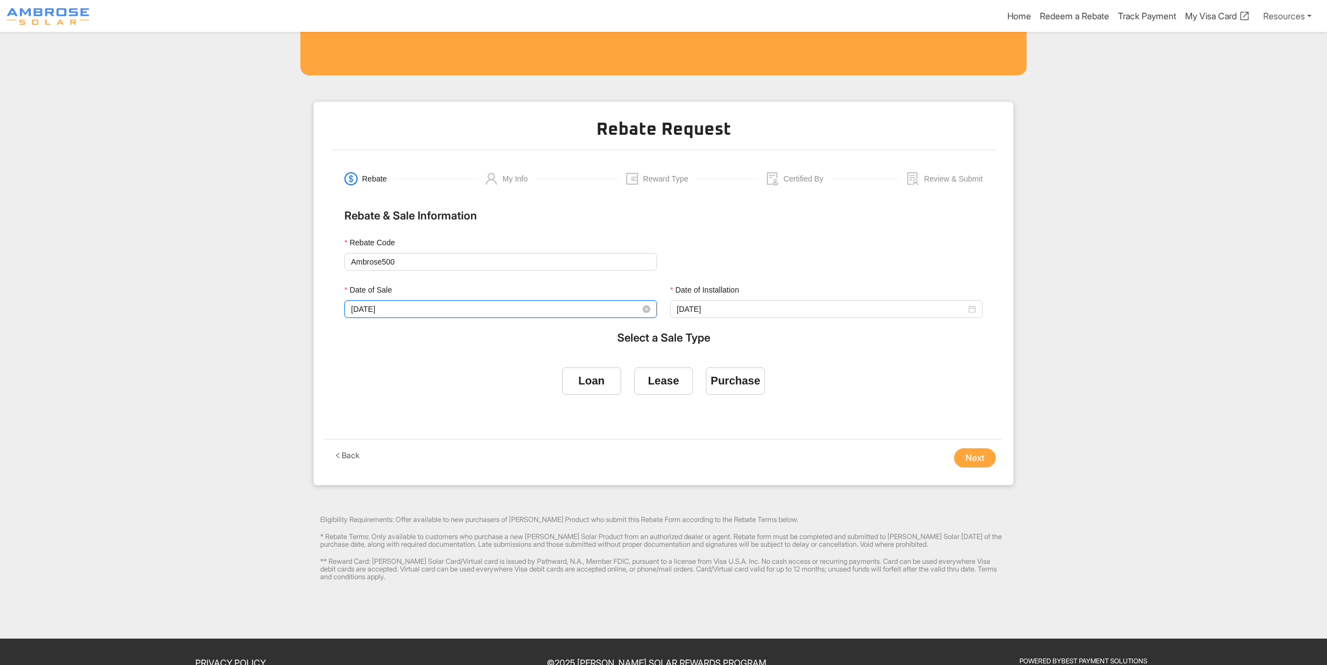
click at [464, 311] on input "09/19/2025" at bounding box center [495, 309] width 289 height 12
click at [365, 331] on span "button" at bounding box center [367, 330] width 5 height 5
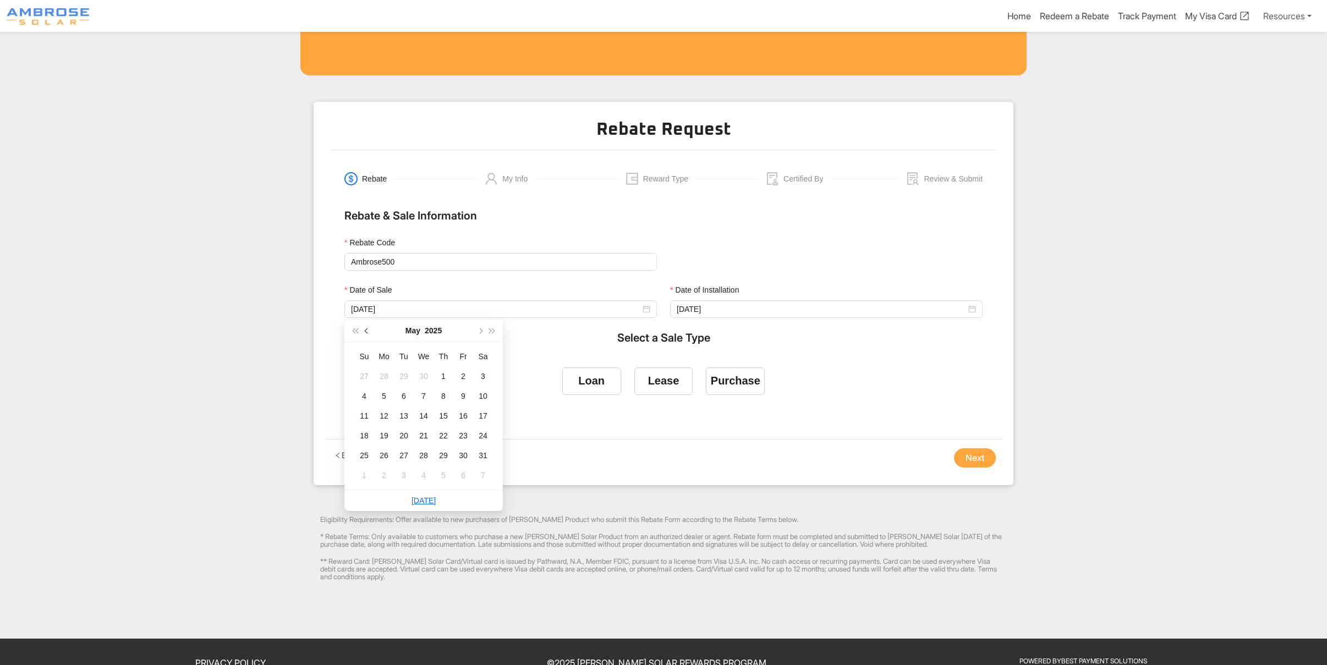
click at [365, 331] on span "button" at bounding box center [367, 330] width 5 height 5
type input "04/24/2025"
click at [437, 438] on div "24" at bounding box center [443, 435] width 13 height 13
click at [736, 386] on div "Purchase" at bounding box center [735, 381] width 49 height 13
click at [735, 379] on input "Purchase" at bounding box center [735, 379] width 0 height 0
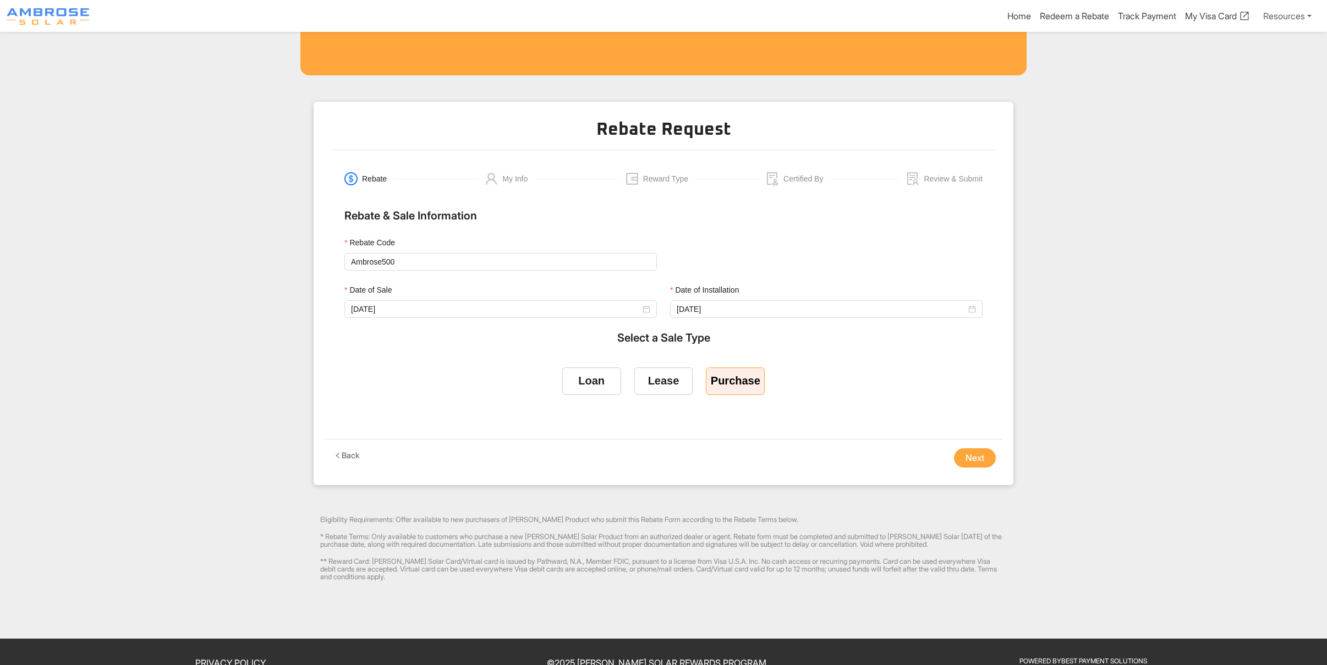
click at [973, 459] on button "Next" at bounding box center [975, 458] width 42 height 20
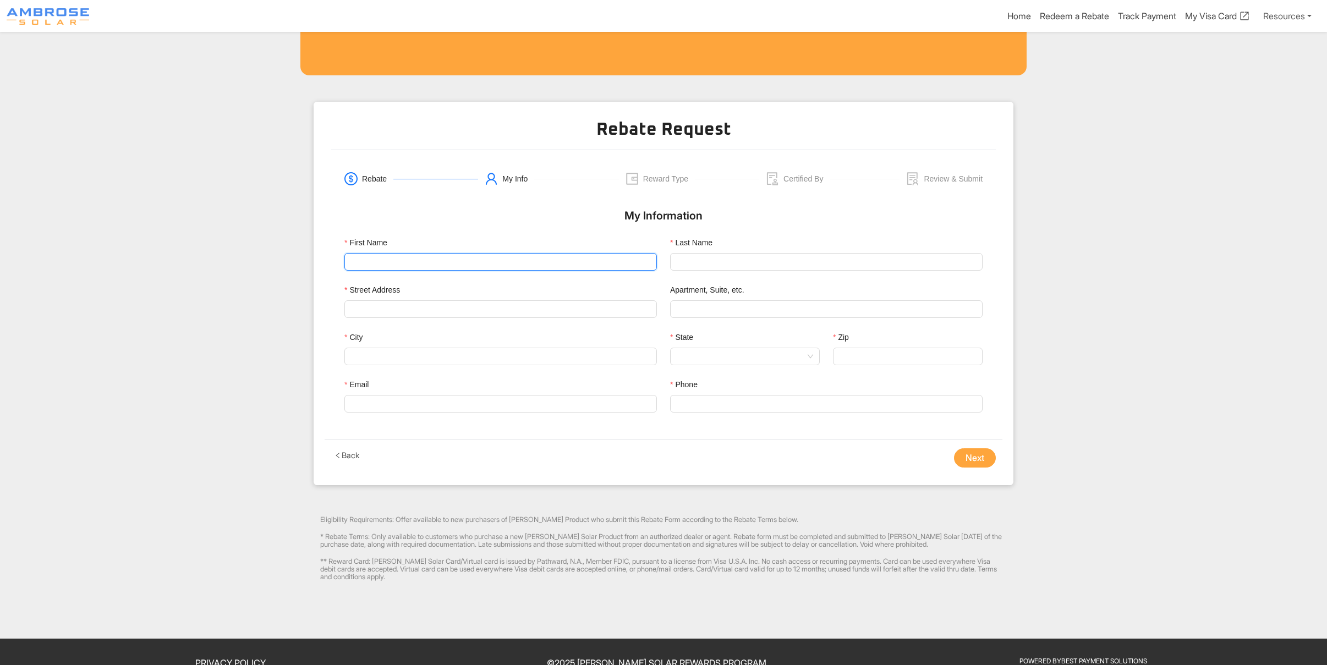
click at [360, 265] on input "First Name" at bounding box center [500, 262] width 312 height 18
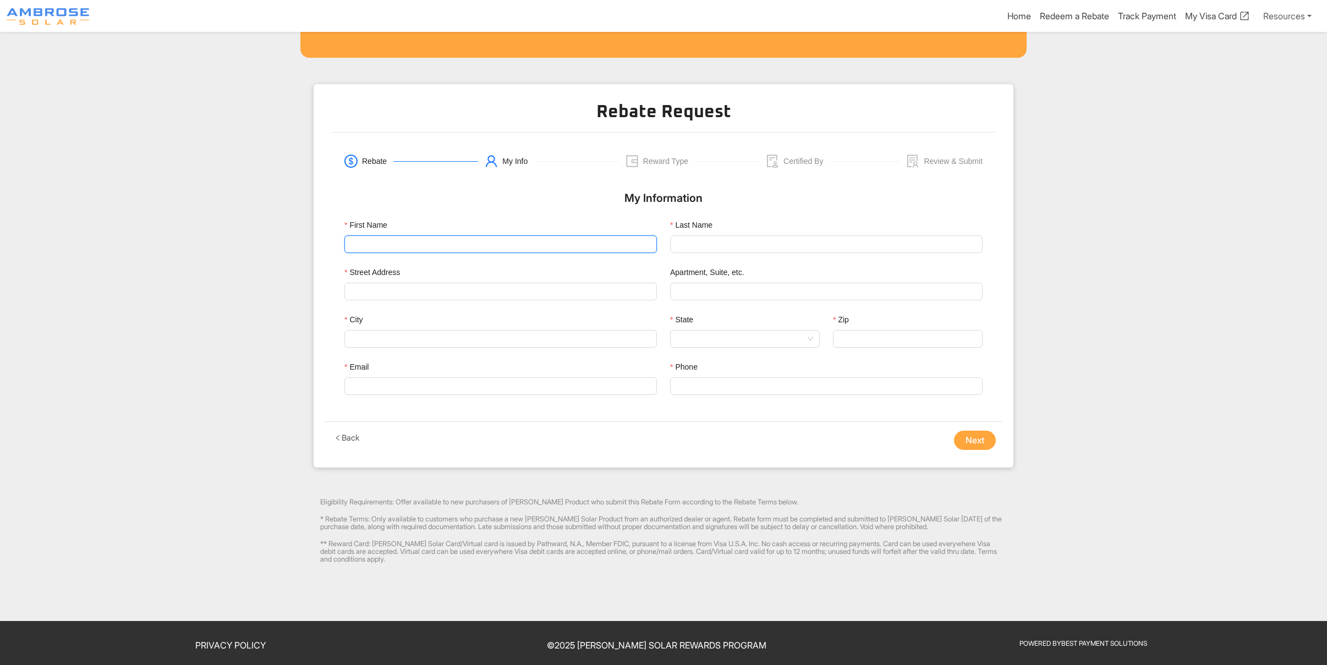
scroll to position [316, 0]
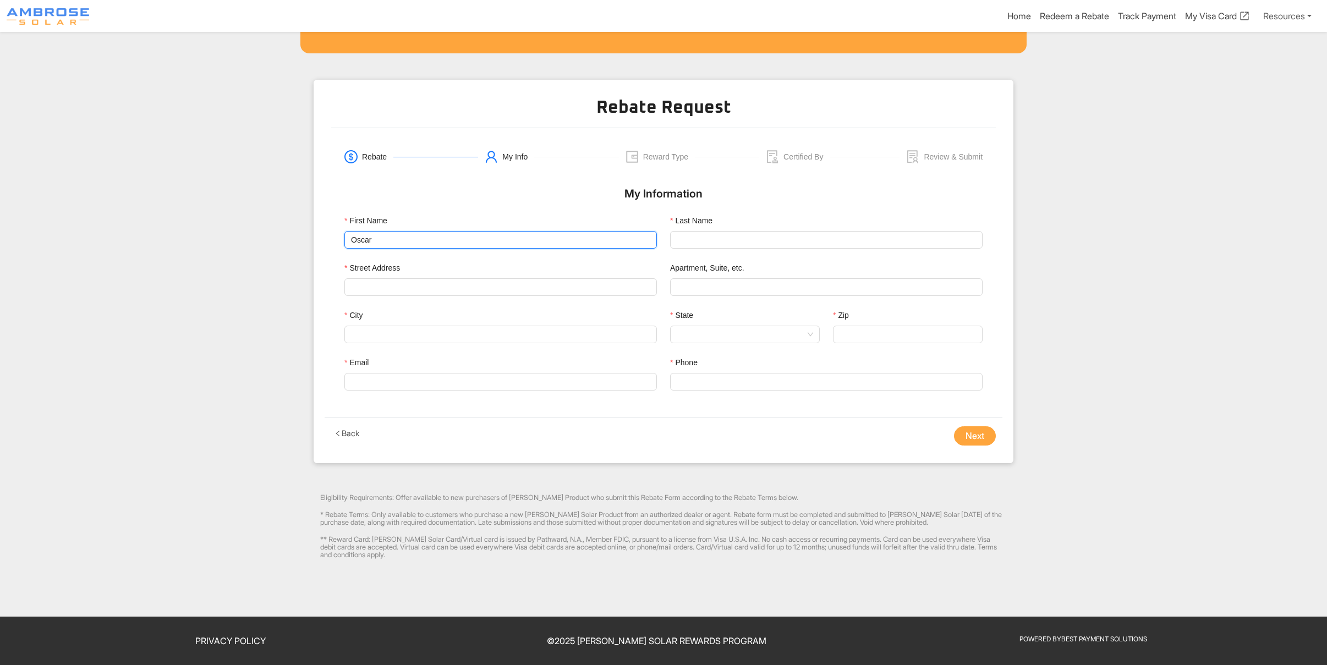
type input "Oscar"
type input "Magee"
click at [377, 289] on input "Street Address" at bounding box center [500, 287] width 299 height 16
click at [355, 285] on input "Street Address" at bounding box center [500, 287] width 299 height 16
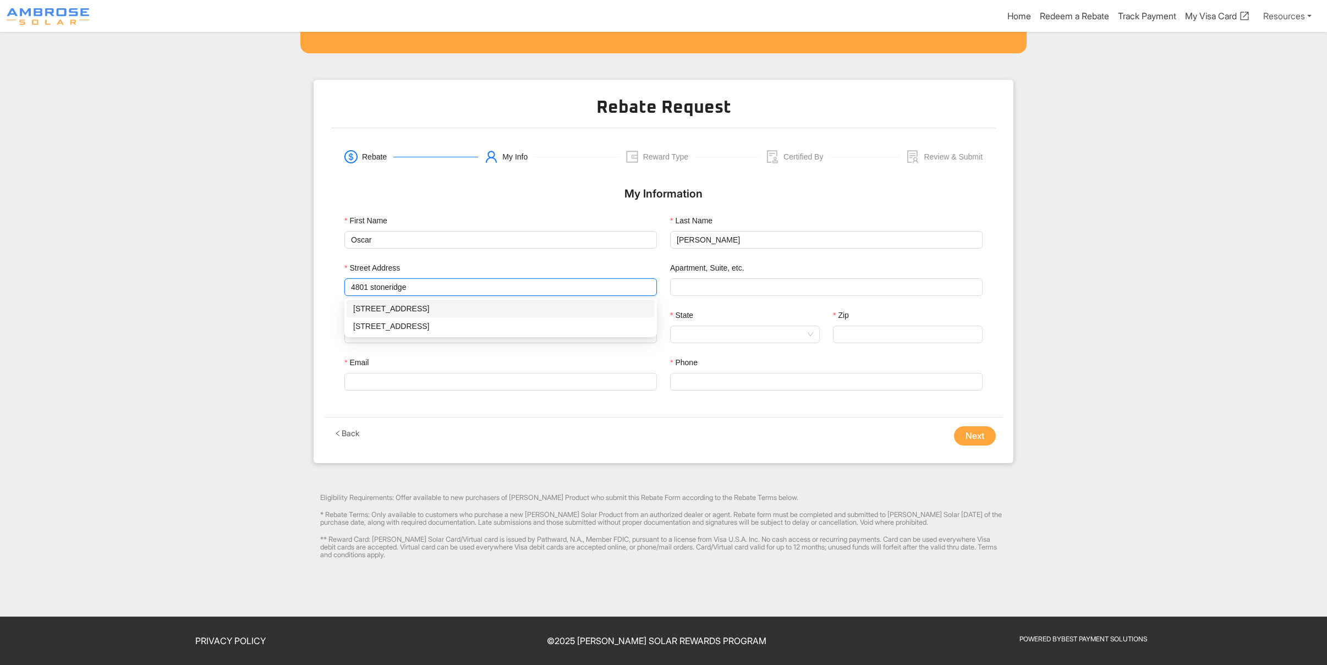
click at [426, 302] on div "4801 Stoneridge Ct, Fairfield, CA - 94534" at bounding box center [500, 308] width 295 height 12
type input "4801 Stoneridge Ct"
type input "Fairfield"
type input "94534"
type input "4801 Stoneridge Ct"
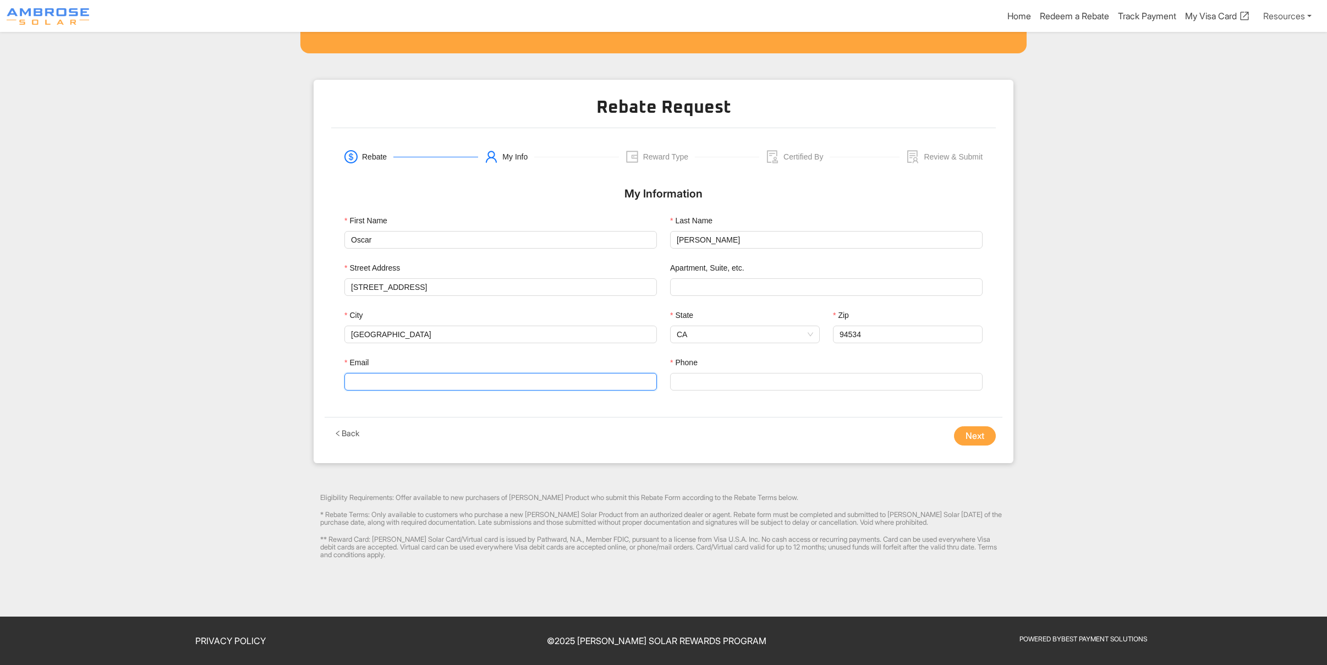
click at [430, 379] on input "Email" at bounding box center [500, 382] width 312 height 18
click at [374, 377] on input "Email" at bounding box center [500, 382] width 312 height 18
paste input "ocmagg@comcast.net"
type input "ocmagg@comcast.net"
click at [742, 386] on input "Phone" at bounding box center [826, 382] width 312 height 18
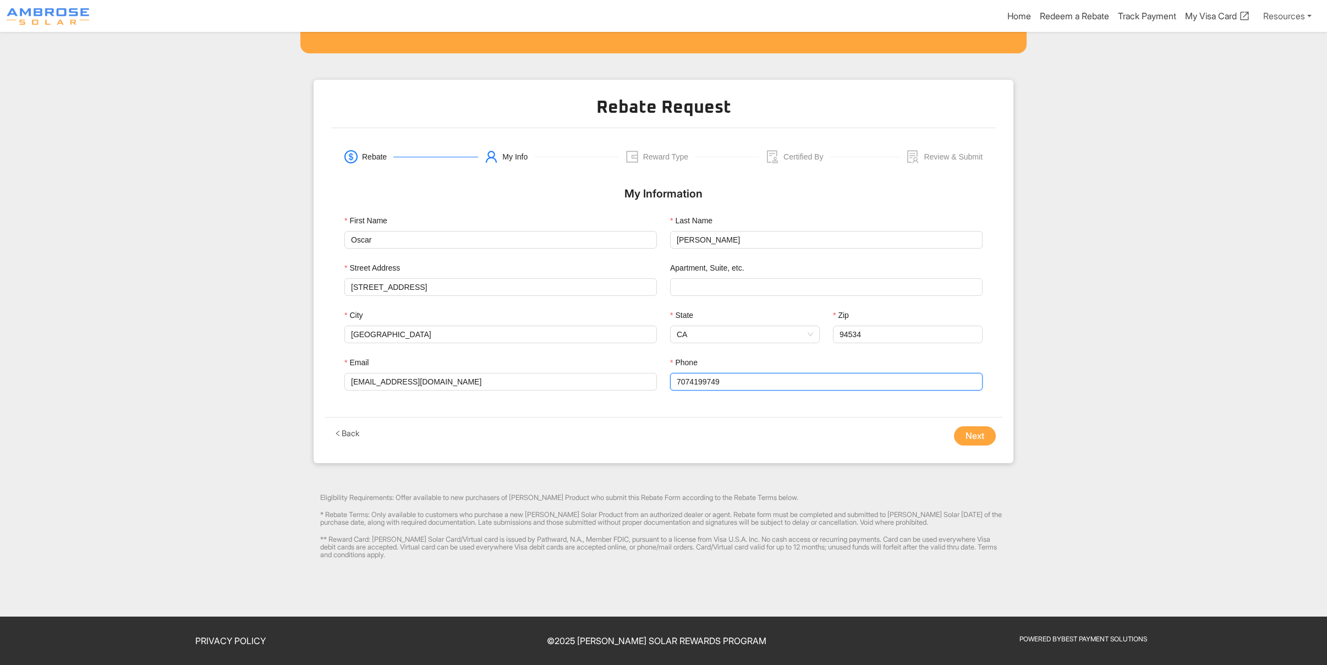
type input "7074199749"
click at [964, 436] on button "Next" at bounding box center [975, 436] width 42 height 20
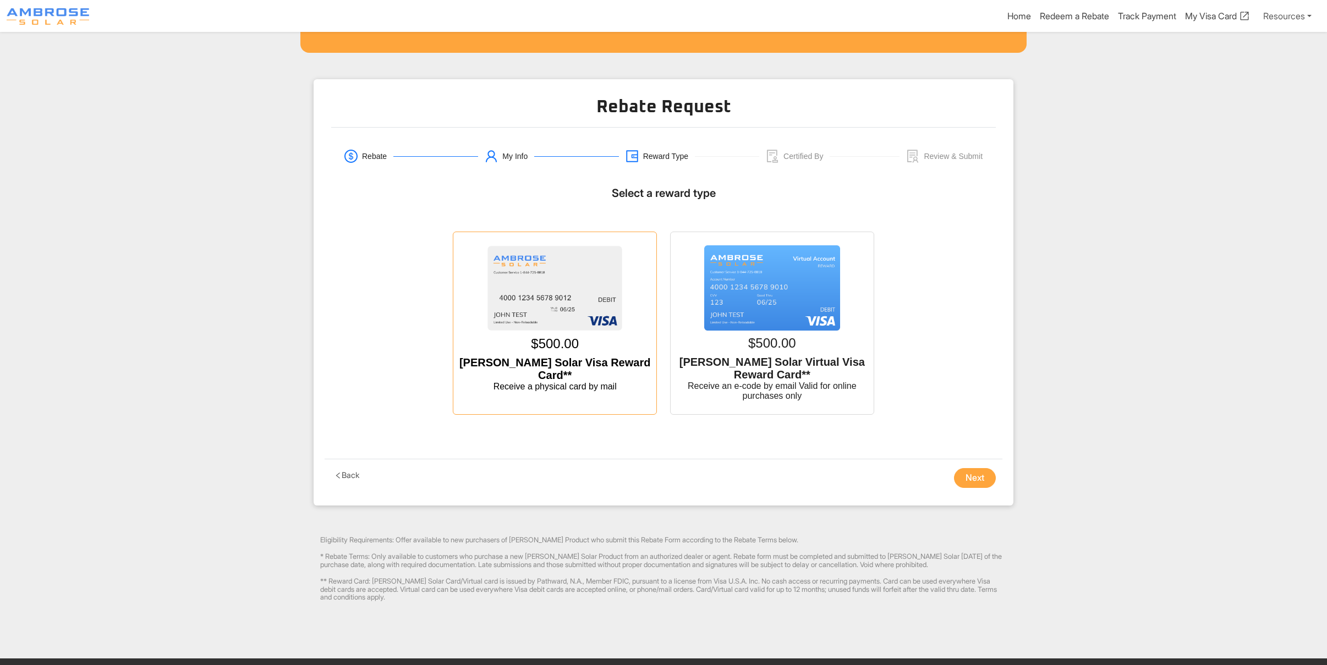
click at [555, 305] on img at bounding box center [555, 288] width 136 height 86
click at [555, 243] on input "$500.00 Ambrose Solar Visa Reward Card** Receive a physical card by mail" at bounding box center [555, 243] width 0 height 0
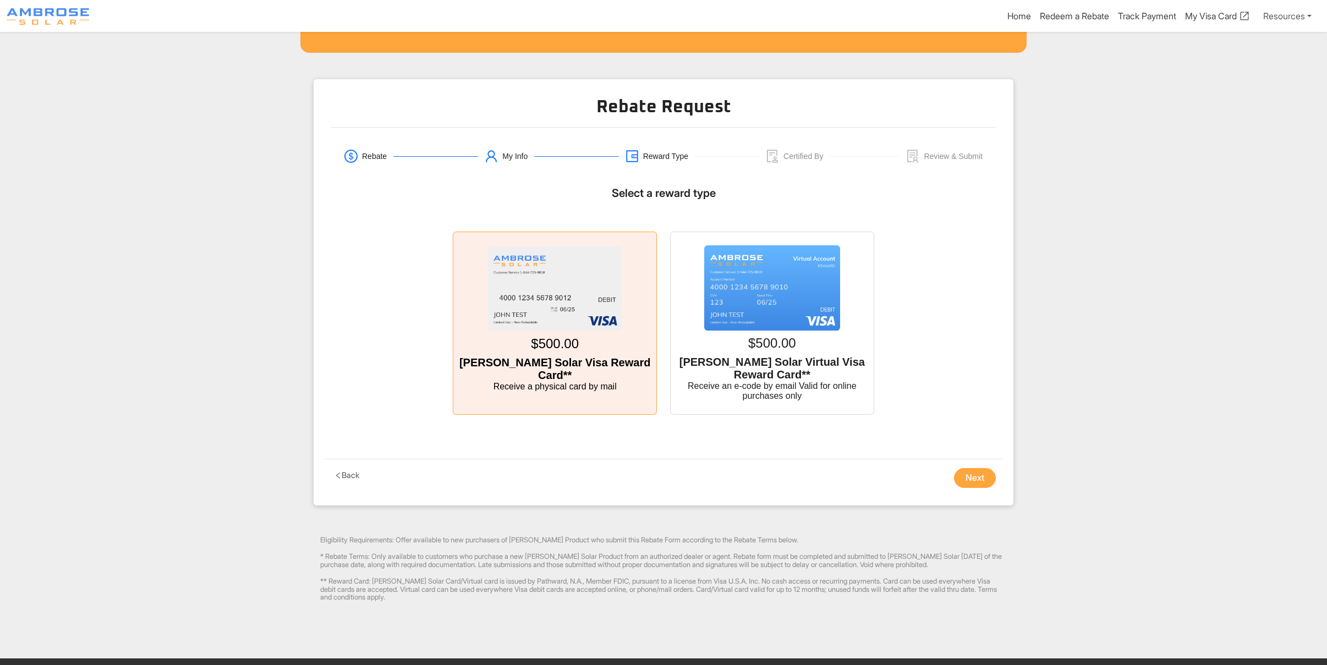
click at [971, 481] on button "Next" at bounding box center [975, 478] width 42 height 20
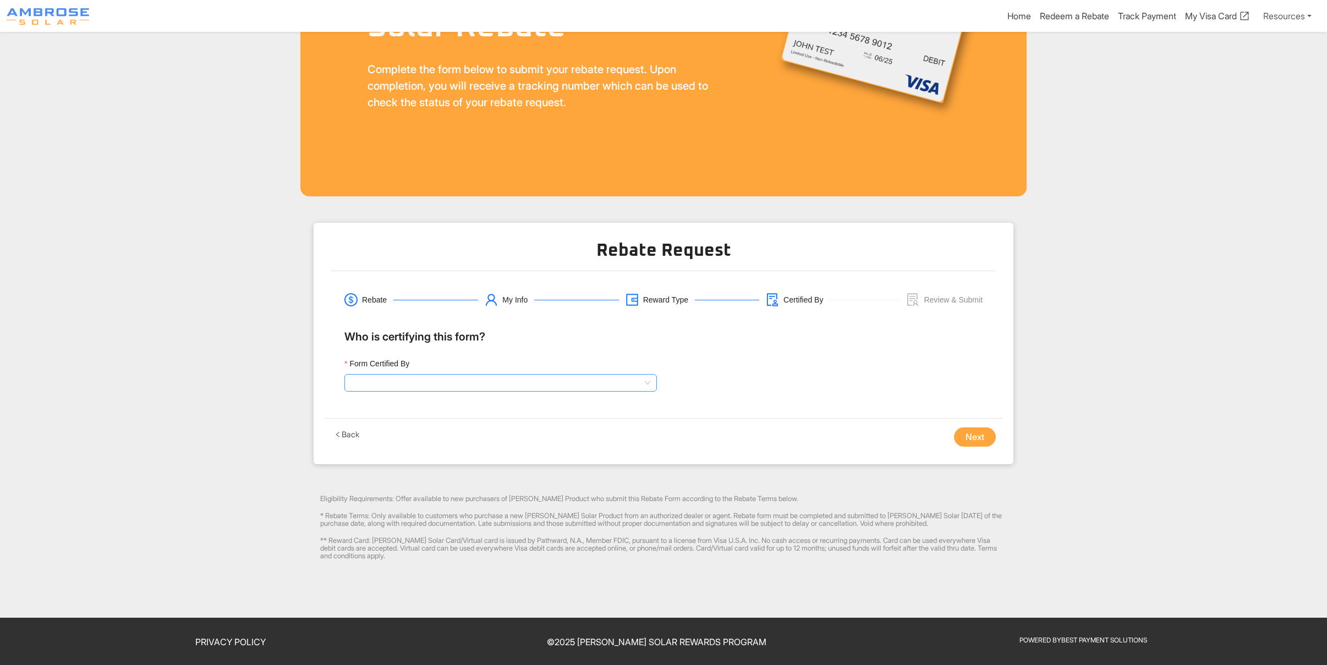
click at [361, 378] on input "Form Certified By" at bounding box center [500, 383] width 299 height 16
click at [377, 420] on div "Sales Representative" at bounding box center [500, 421] width 295 height 12
click at [733, 381] on input "Sales Representative Name" at bounding box center [826, 383] width 312 height 18
type input "Brenda Nunes"
click at [987, 437] on button "Next" at bounding box center [975, 437] width 42 height 20
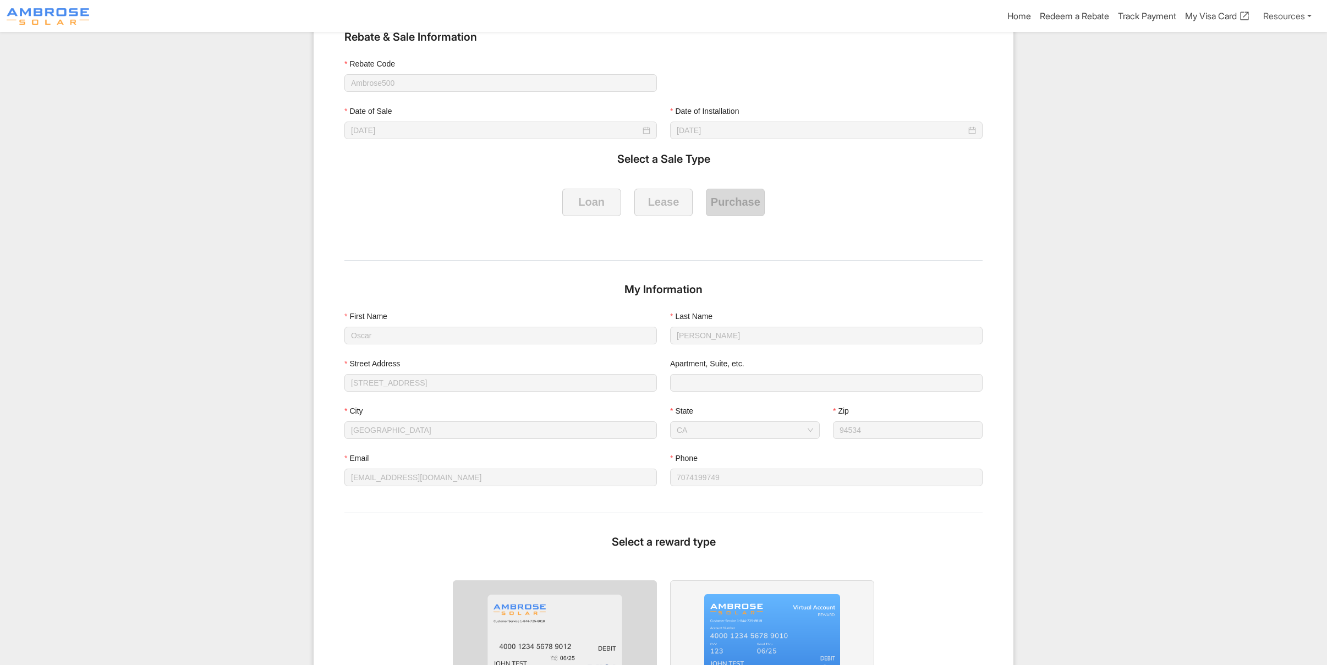
scroll to position [539, 0]
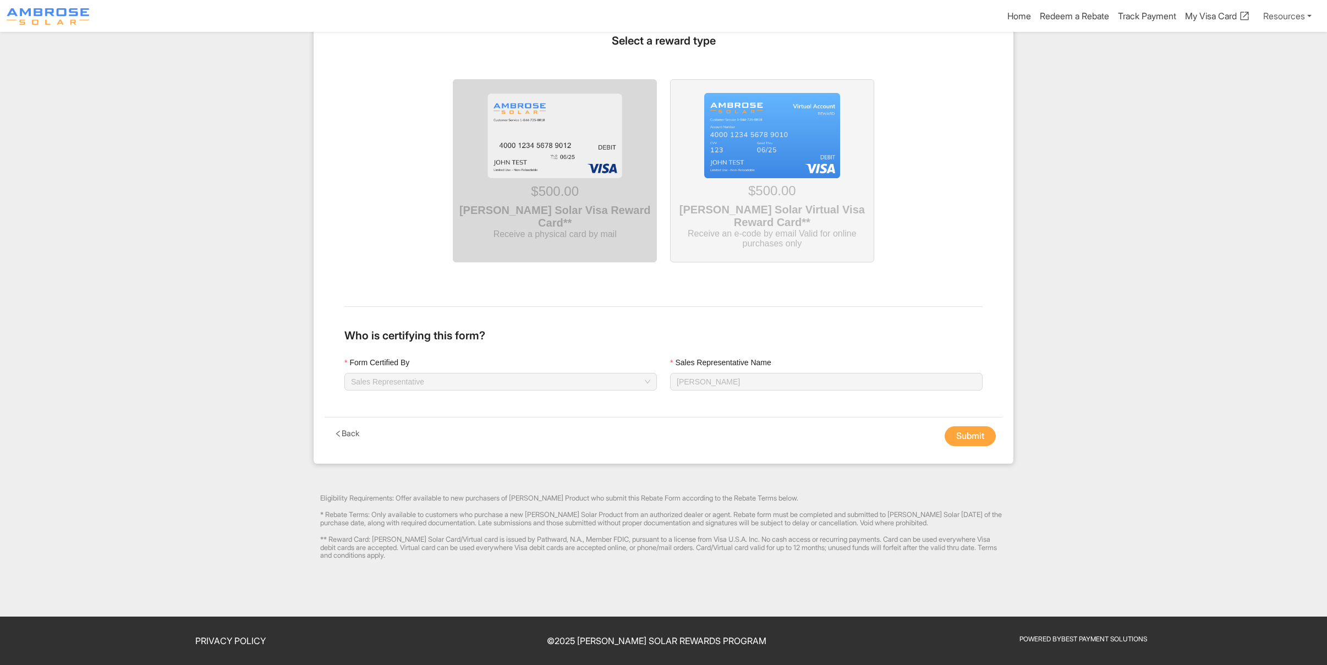
click at [958, 432] on button "Submit" at bounding box center [969, 436] width 51 height 20
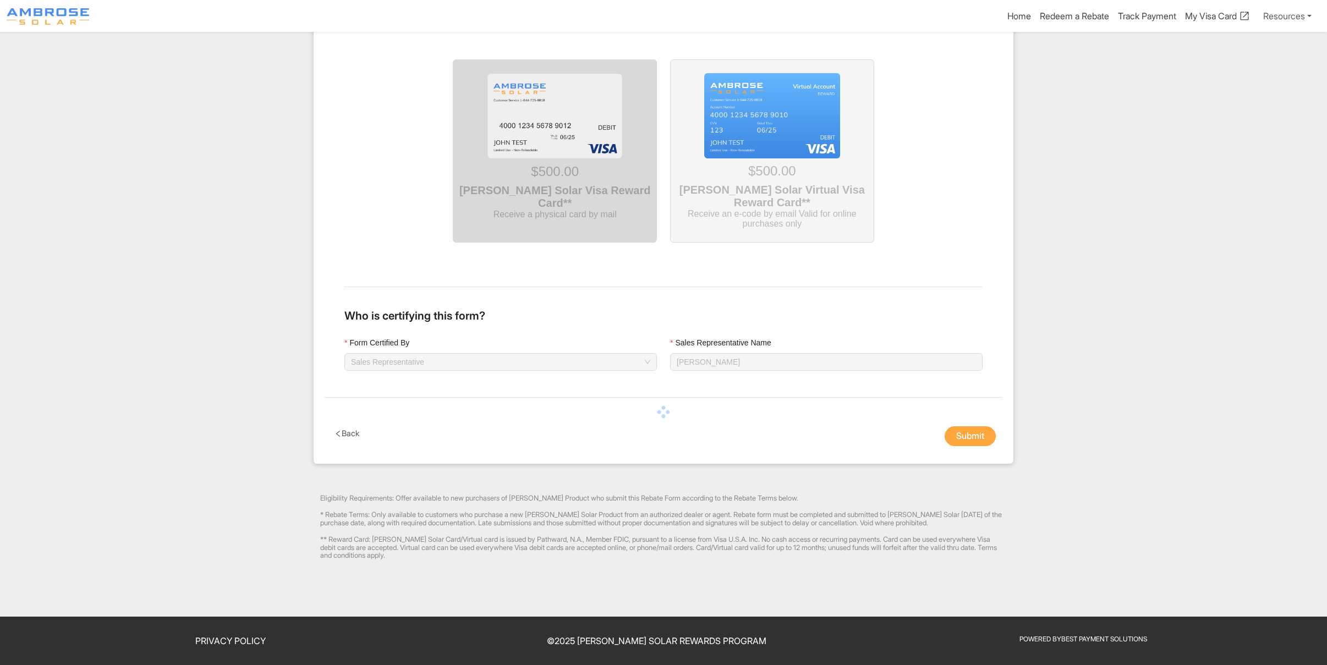
scroll to position [20, 0]
